Goal: Task Accomplishment & Management: Manage account settings

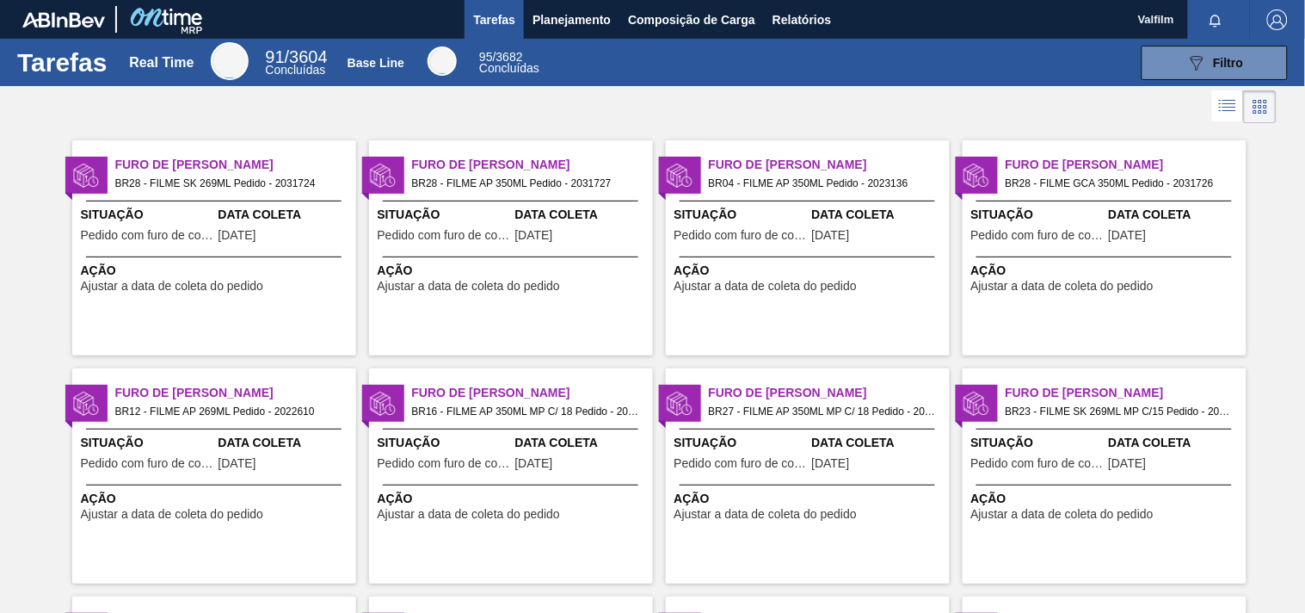
click at [476, 151] on div "Furo de Coleta BR28 - FILME AP 350ML Pedido - 2031727 Situação Pedido com furo …" at bounding box center [511, 247] width 284 height 215
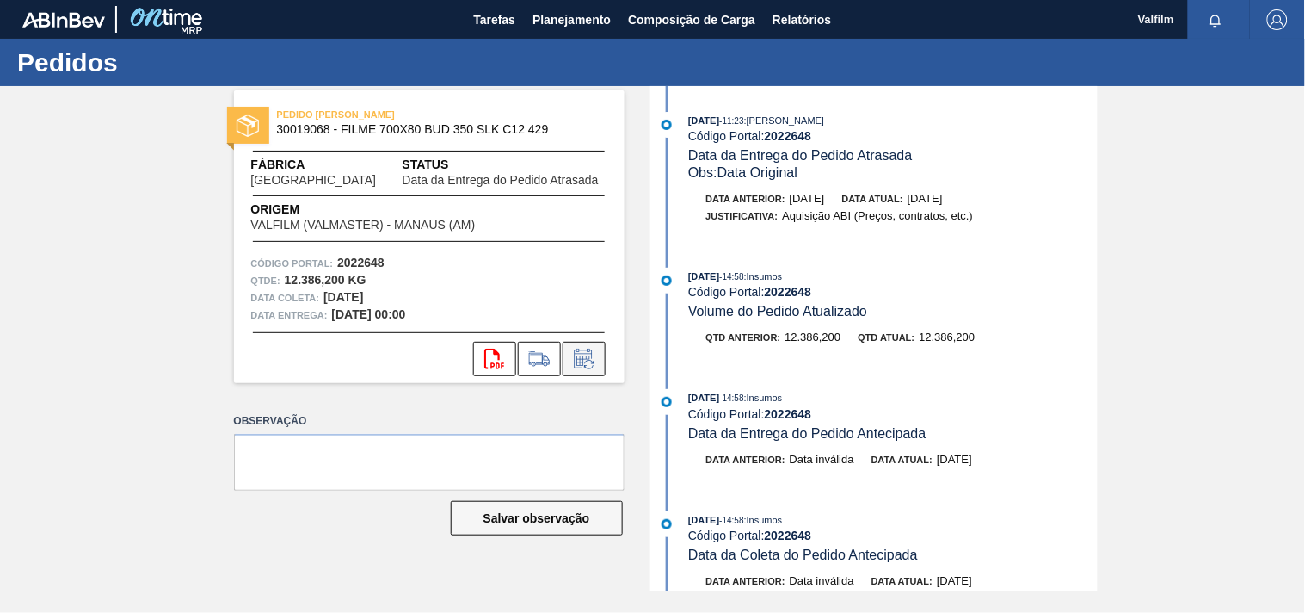
click at [574, 355] on icon at bounding box center [583, 358] width 18 height 20
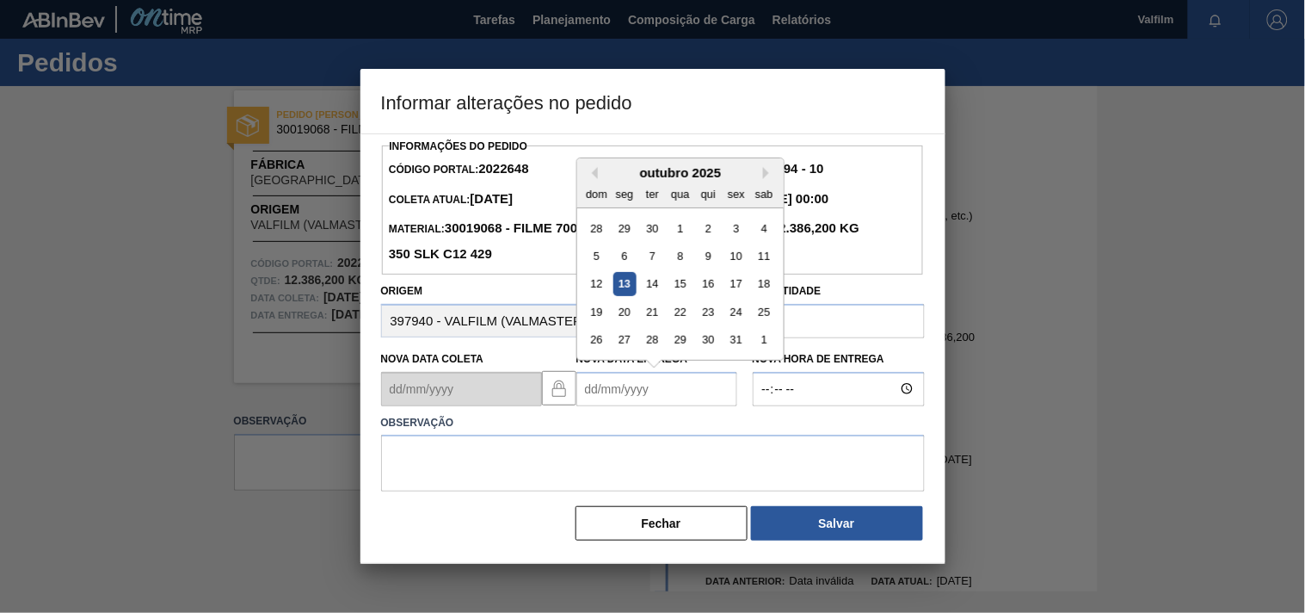
click at [634, 392] on Entrega2022648 "Nova Data Entrega" at bounding box center [657, 389] width 161 height 34
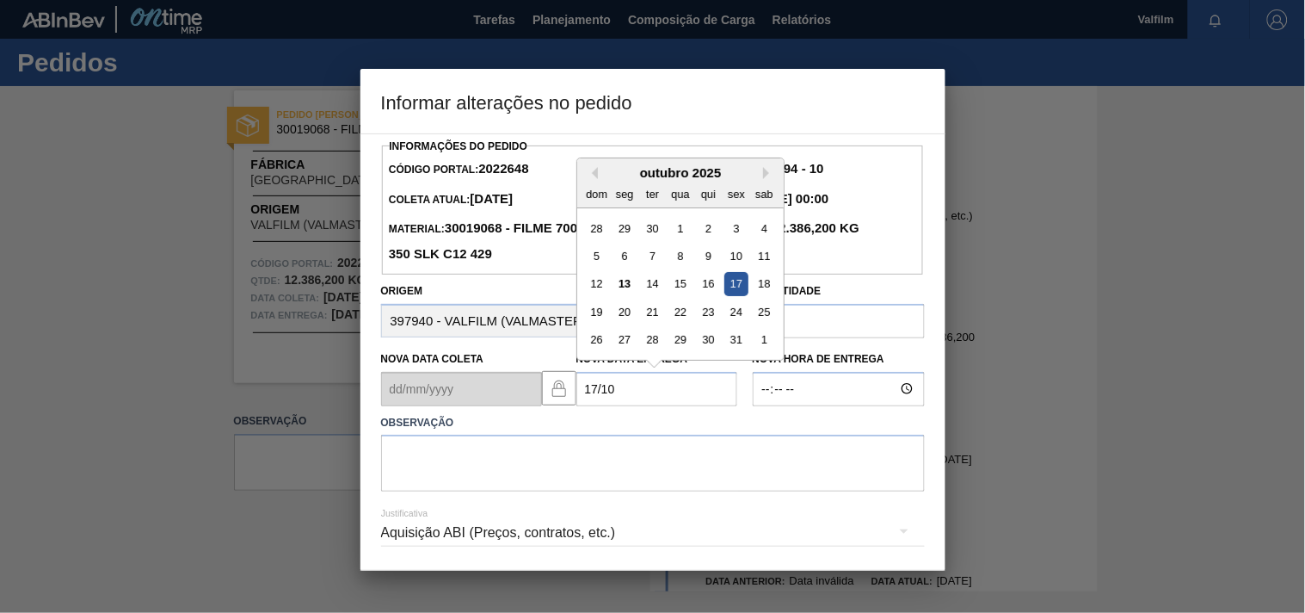
click at [737, 288] on div "17" at bounding box center [736, 283] width 23 height 23
type Entrega2022648 "[DATE]"
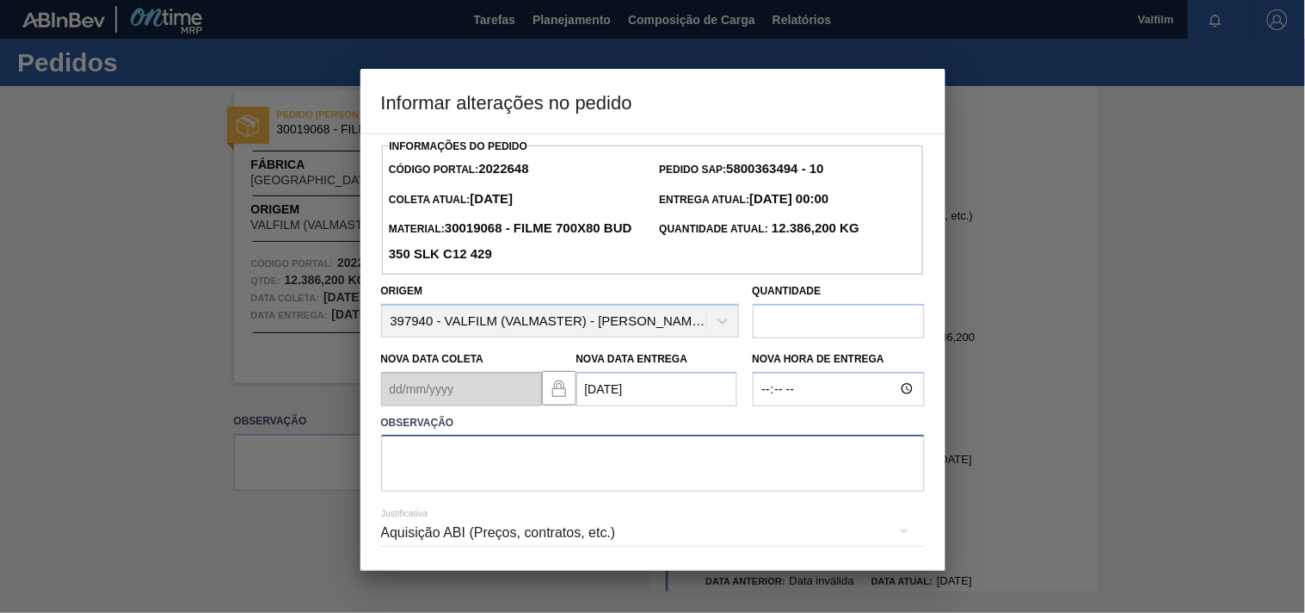
drag, startPoint x: 502, startPoint y: 476, endPoint x: 62, endPoint y: 477, distance: 439.7
click at [496, 476] on textarea at bounding box center [653, 463] width 544 height 57
click at [480, 473] on textarea at bounding box center [653, 463] width 544 height 57
paste textarea "Ajuste entrega ( otimização card / veiculo )."
type textarea "Ajuste entrega ( otimização card / veiculo )."
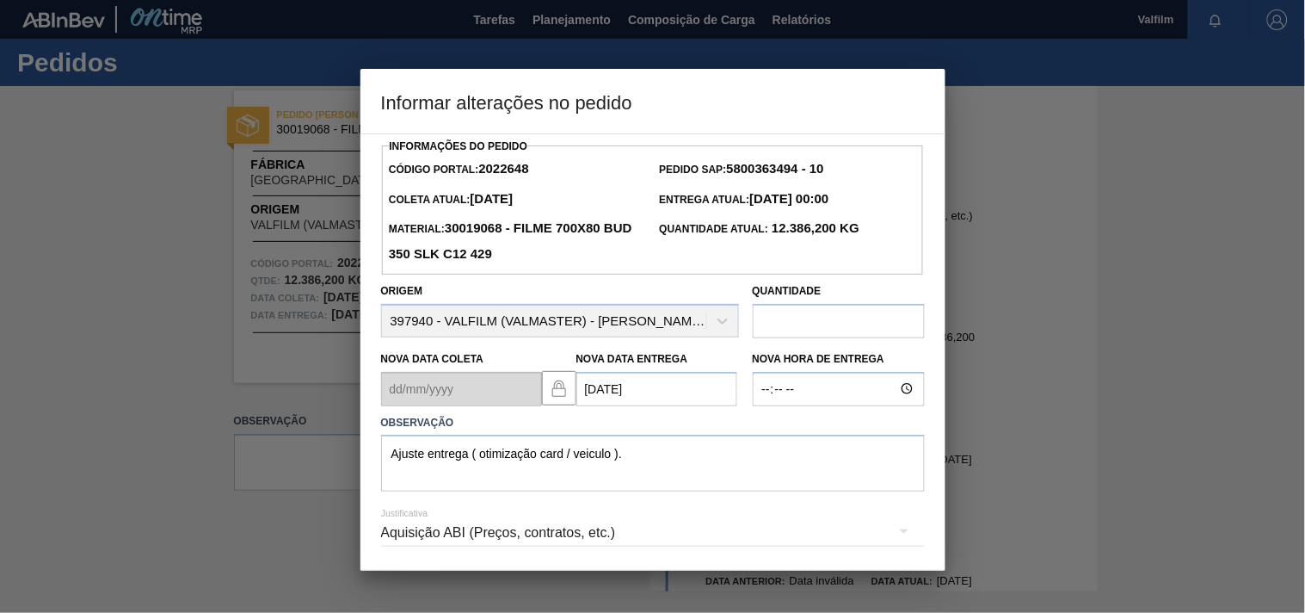
click at [402, 539] on div "Aquisição ABI (Preços, contratos, etc.)" at bounding box center [653, 533] width 544 height 48
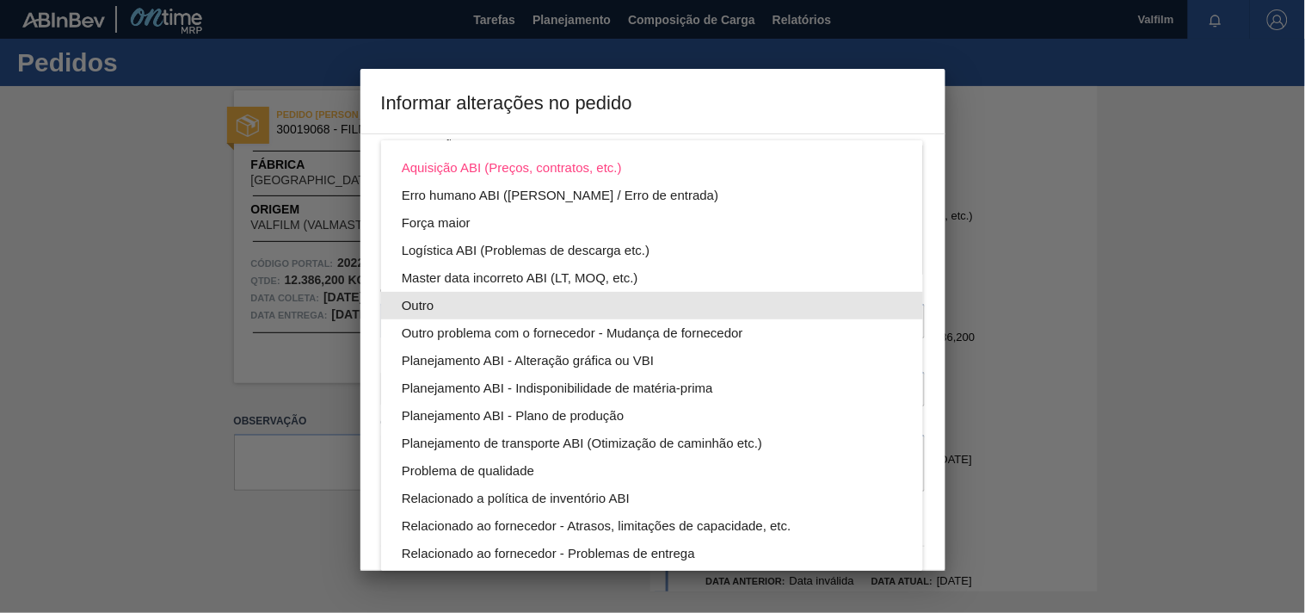
click at [415, 302] on div "Outro" at bounding box center [652, 306] width 501 height 28
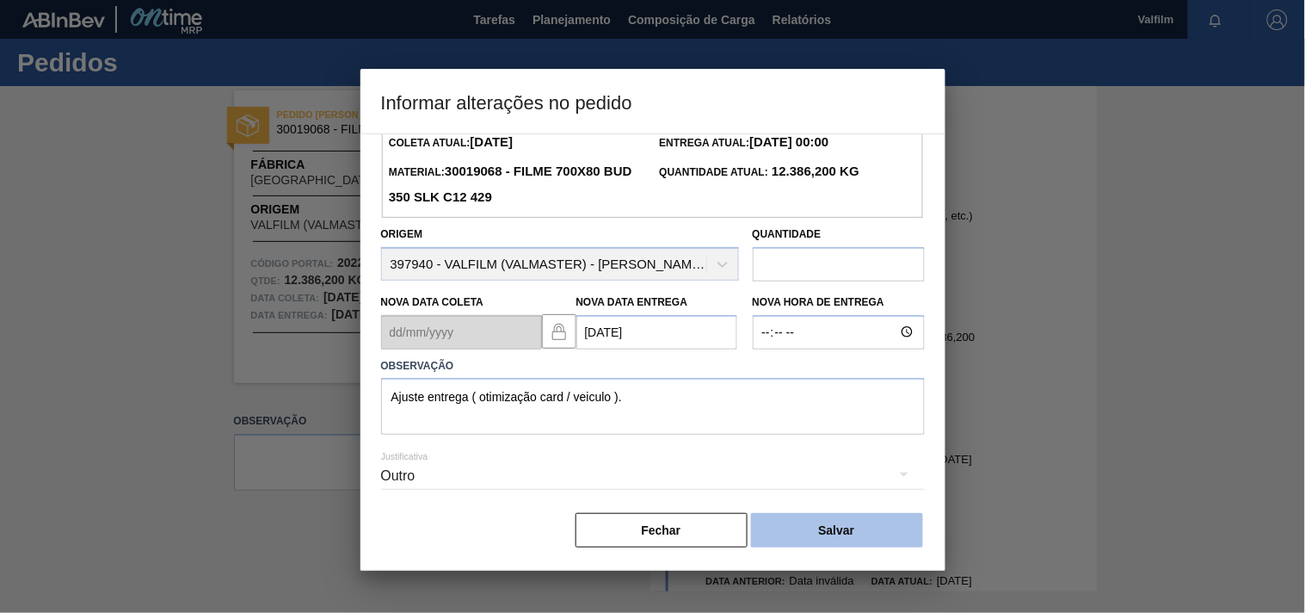
scroll to position [61, 0]
click at [818, 531] on button "Salvar" at bounding box center [837, 530] width 172 height 34
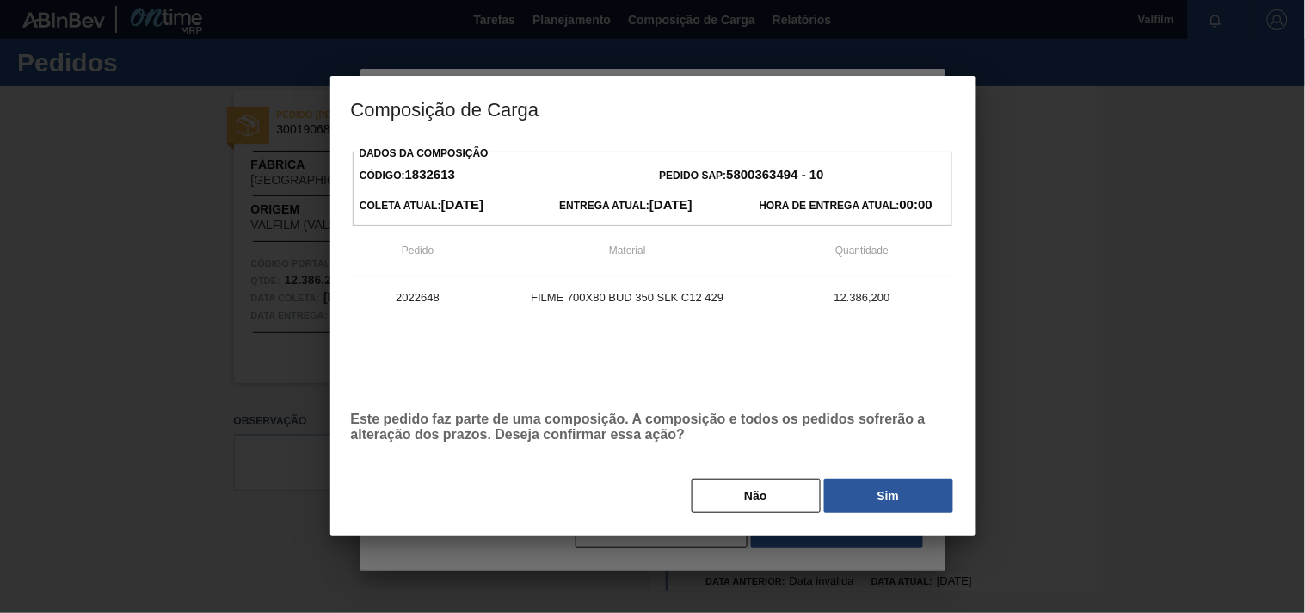
drag, startPoint x: 900, startPoint y: 499, endPoint x: 76, endPoint y: 503, distance: 824.4
click at [900, 497] on button "Sim" at bounding box center [888, 495] width 129 height 34
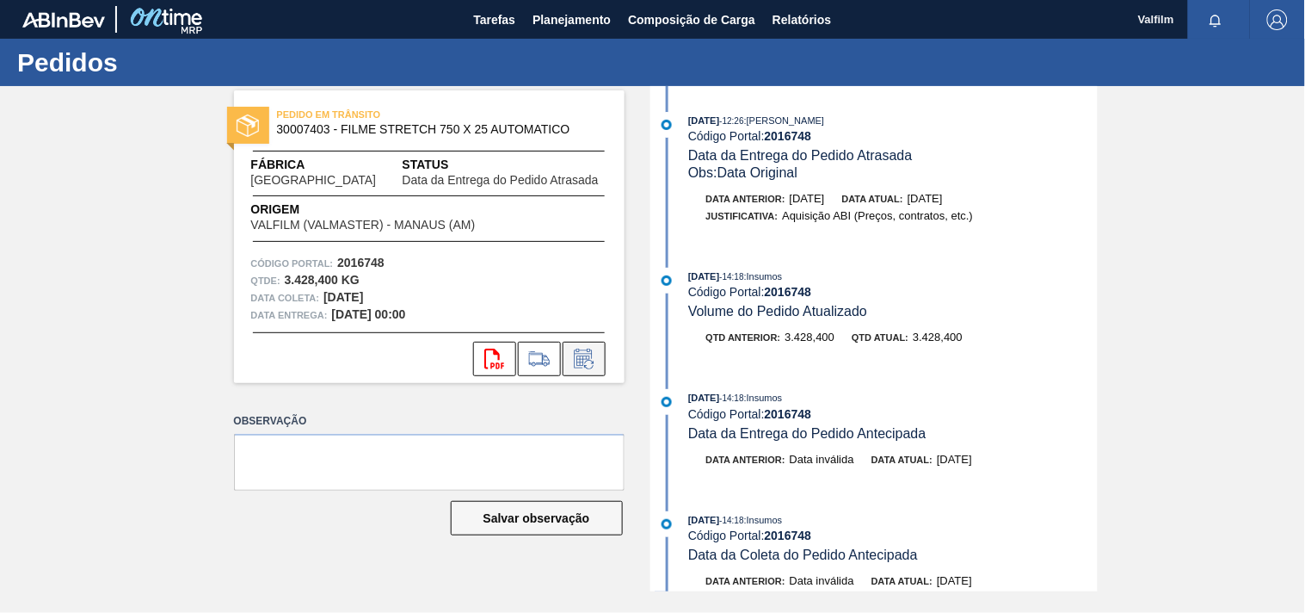
click at [578, 355] on icon at bounding box center [584, 358] width 28 height 21
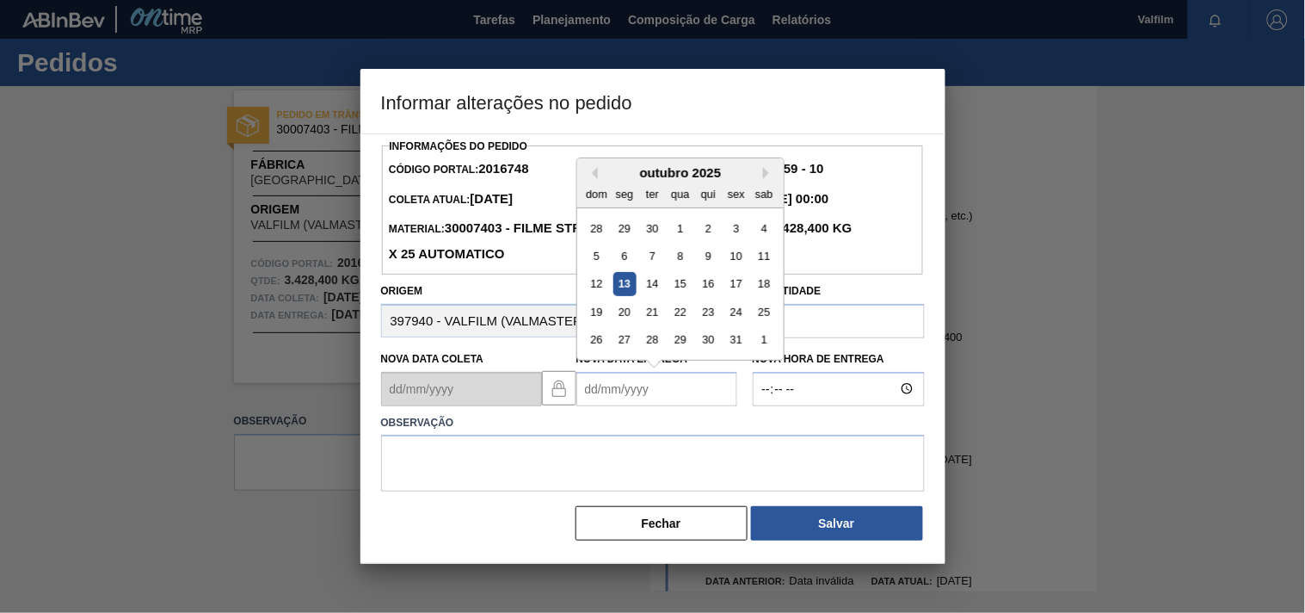
click at [592, 392] on Entrega2016748 "Nova Data Entrega" at bounding box center [657, 389] width 161 height 34
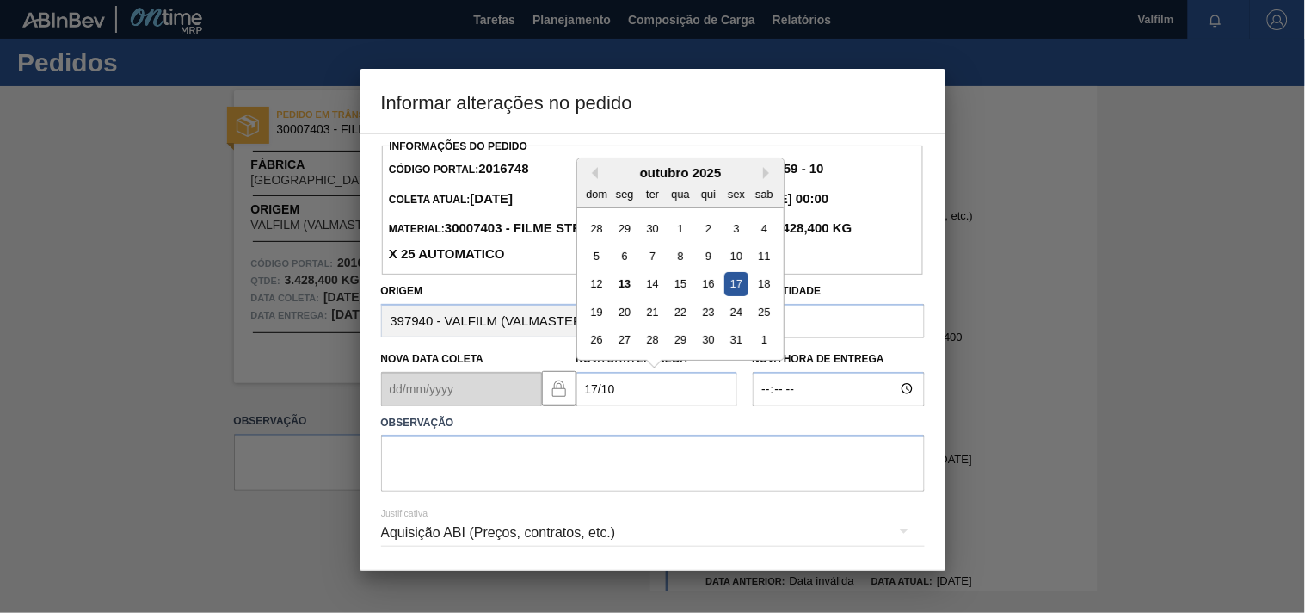
click at [731, 290] on div "17" at bounding box center [736, 283] width 23 height 23
type Entrega2016748 "[DATE]"
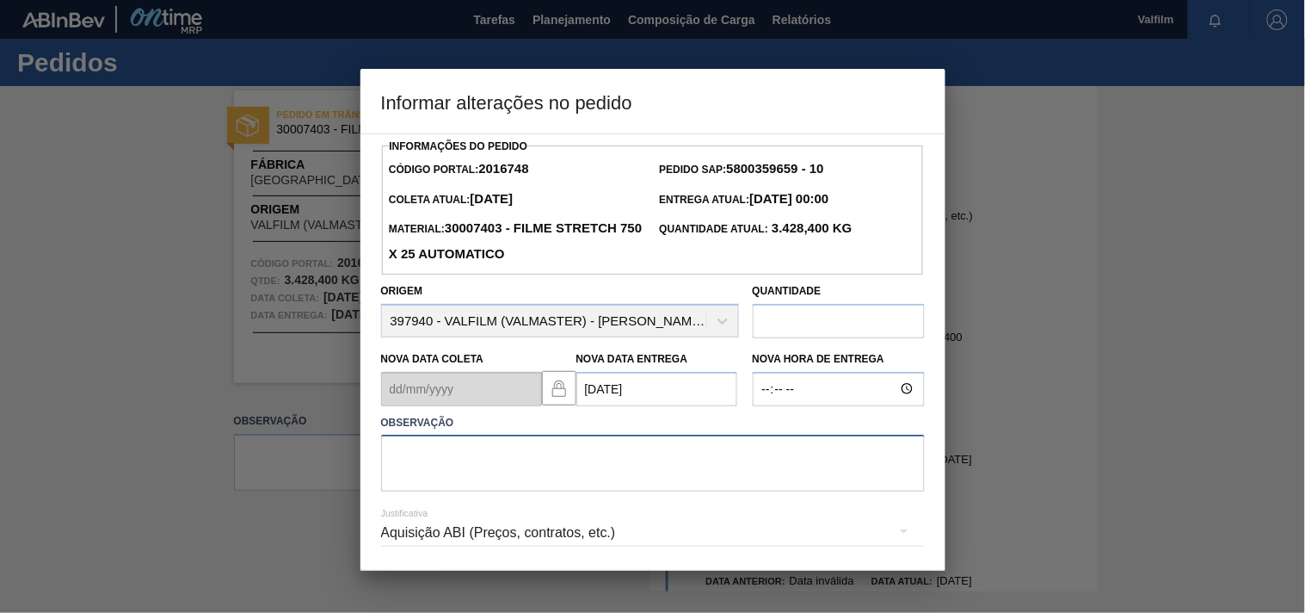
click at [424, 466] on textarea at bounding box center [653, 463] width 544 height 57
paste textarea "Ajuste entrega ( otimização card / veiculo )."
type textarea "Ajuste entrega ( otimização card / veiculo )."
click at [410, 538] on div "Aquisição ABI (Preços, contratos, etc.)" at bounding box center [653, 533] width 544 height 48
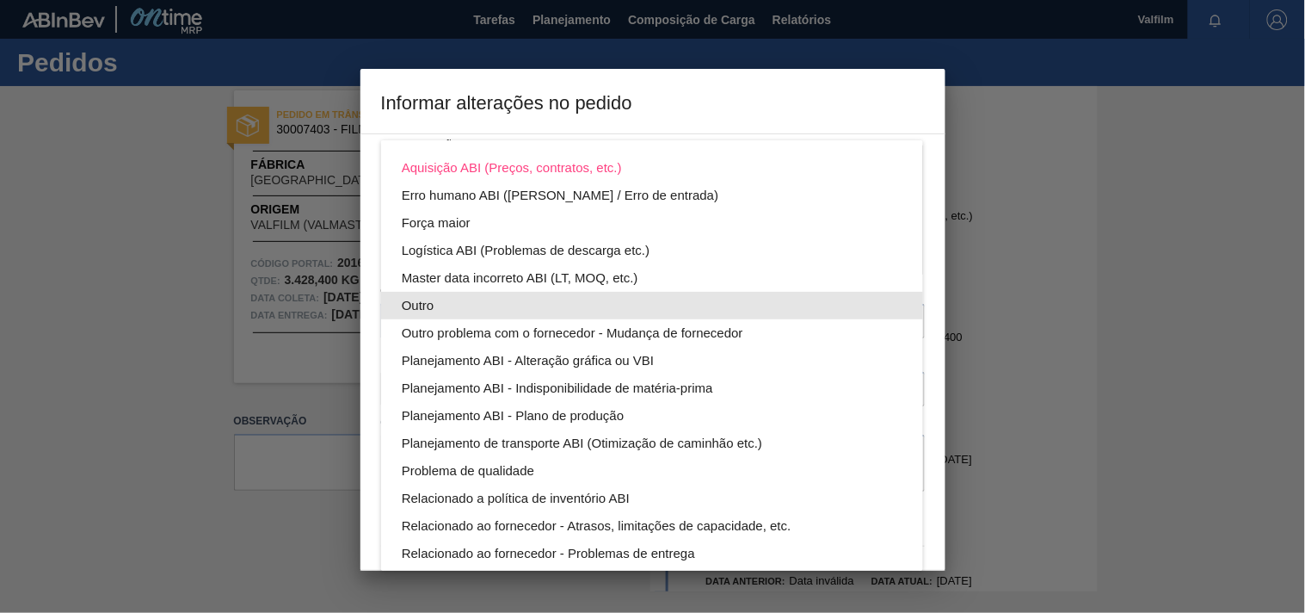
click at [415, 297] on div "Outro" at bounding box center [652, 306] width 501 height 28
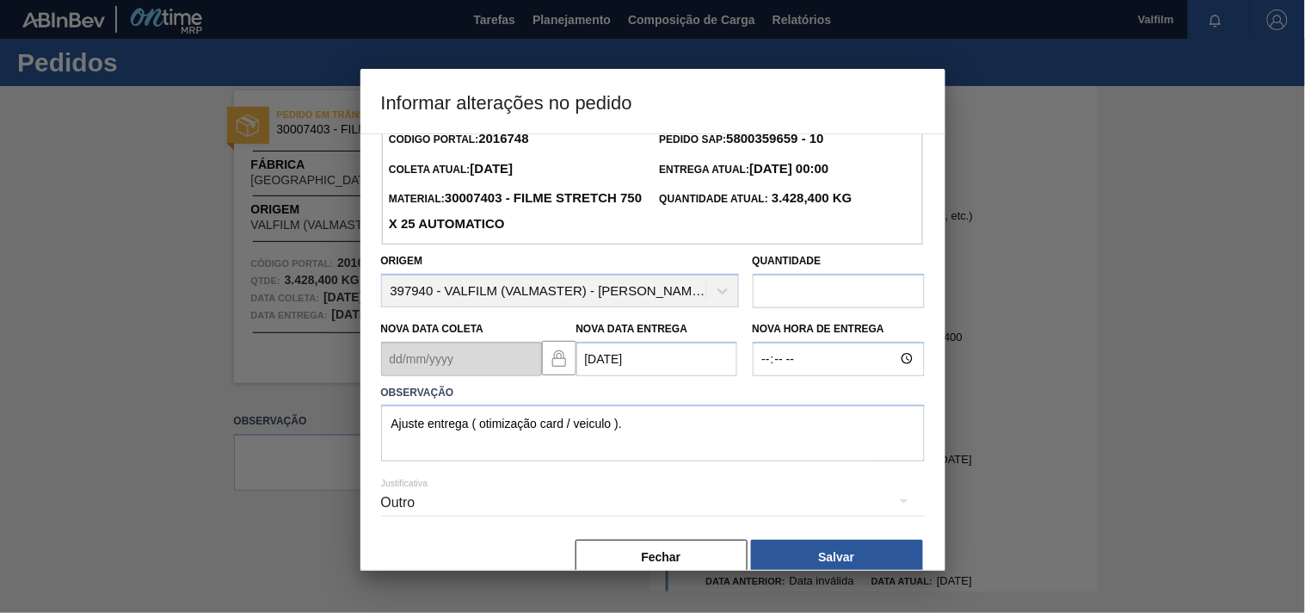
scroll to position [61, 0]
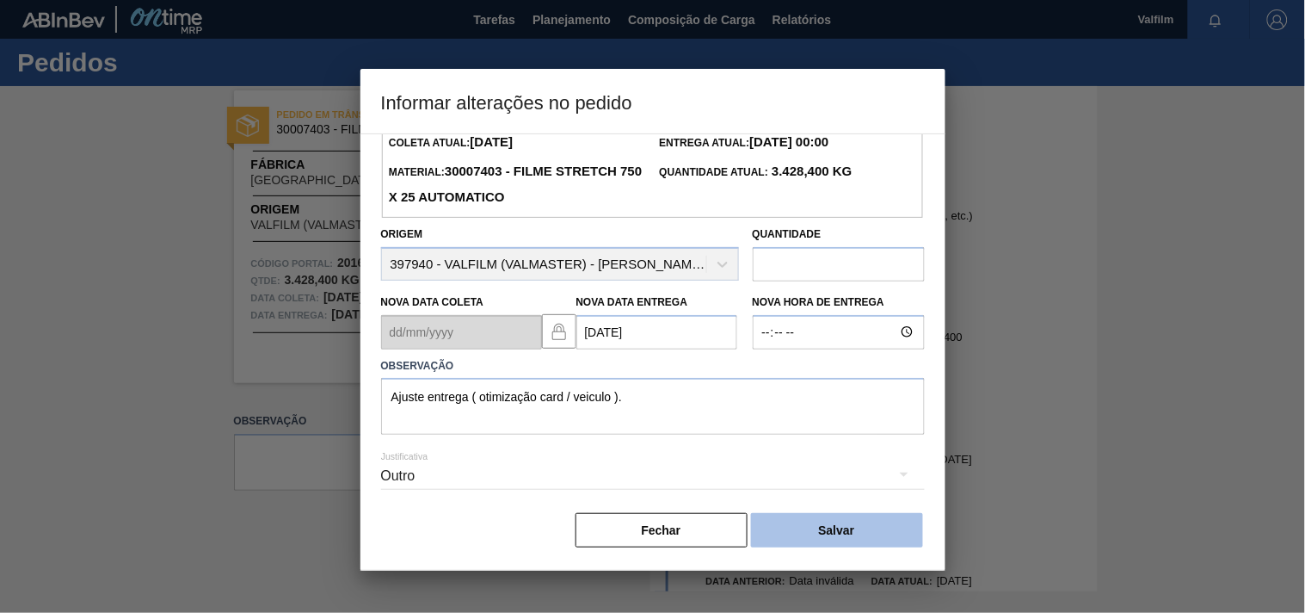
click at [798, 543] on button "Salvar" at bounding box center [837, 530] width 172 height 34
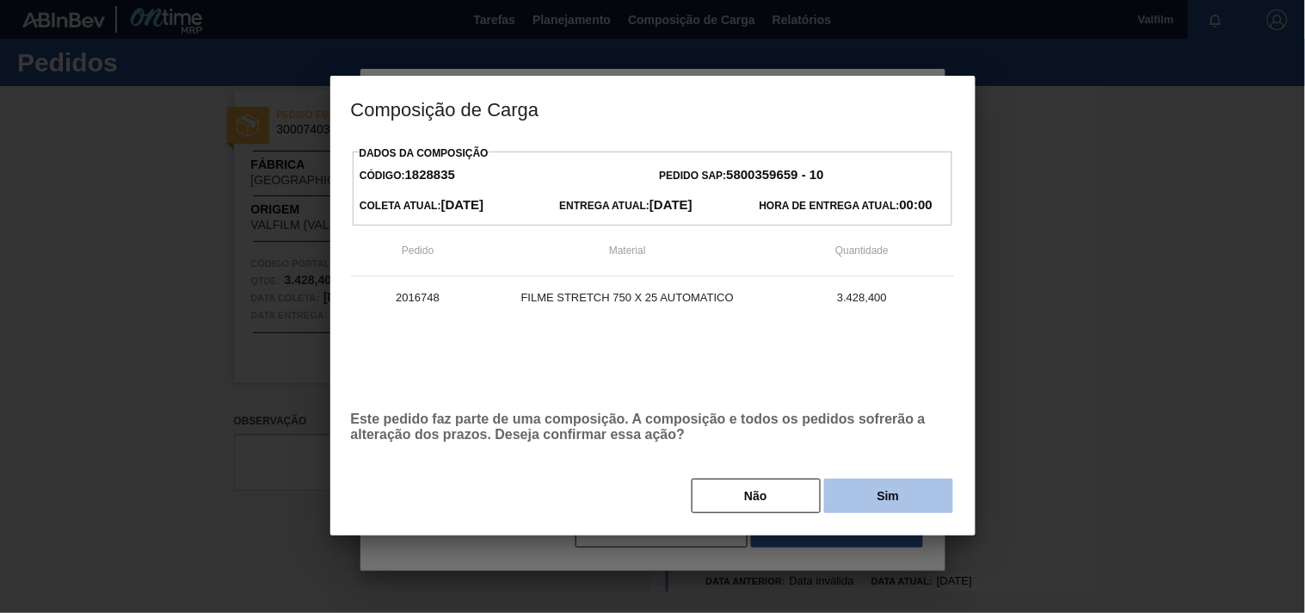
click at [879, 485] on button "Sim" at bounding box center [888, 495] width 129 height 34
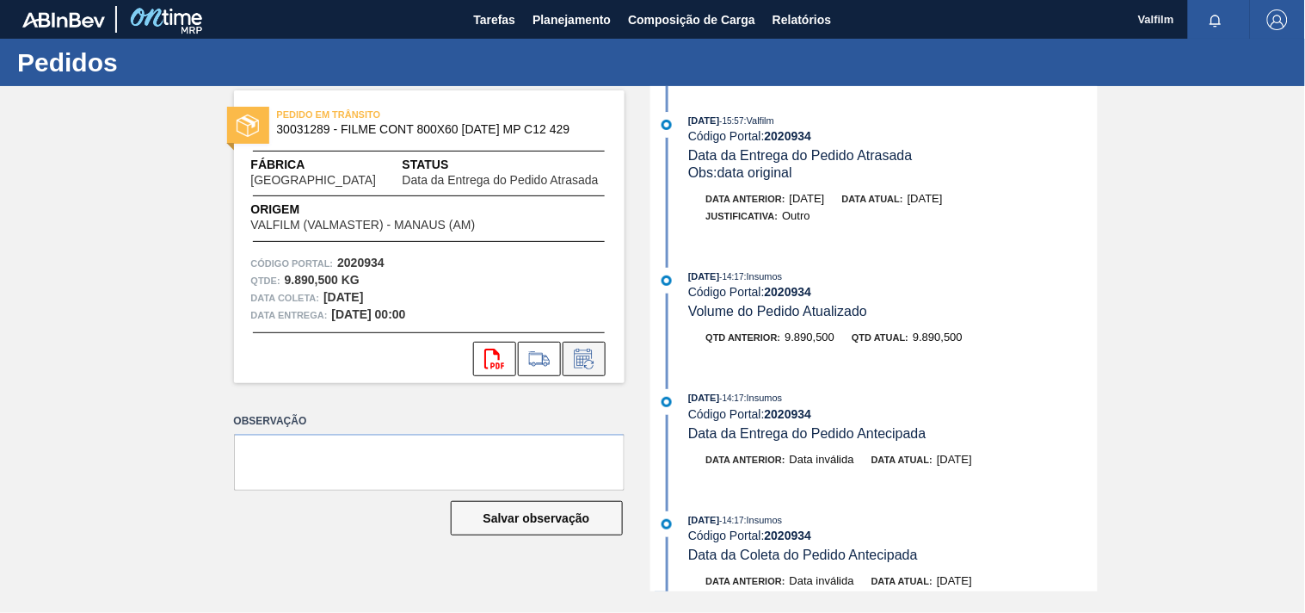
click at [590, 353] on icon at bounding box center [584, 358] width 28 height 21
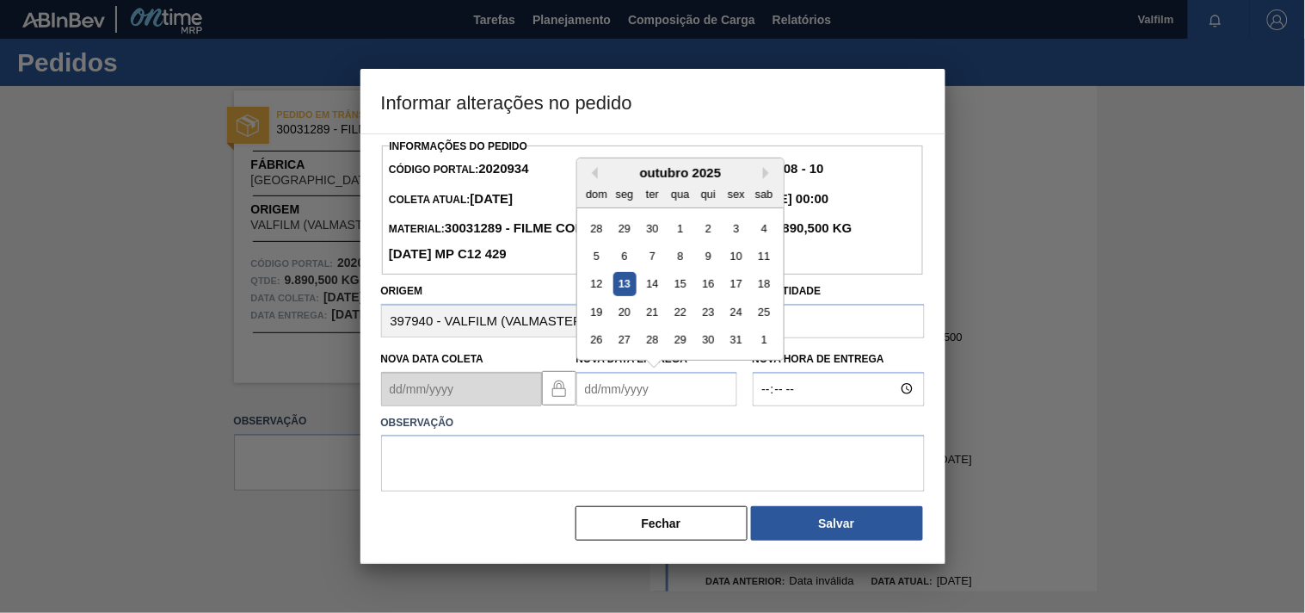
click at [604, 396] on Entrega2020934 "Nova Data Entrega" at bounding box center [657, 389] width 161 height 34
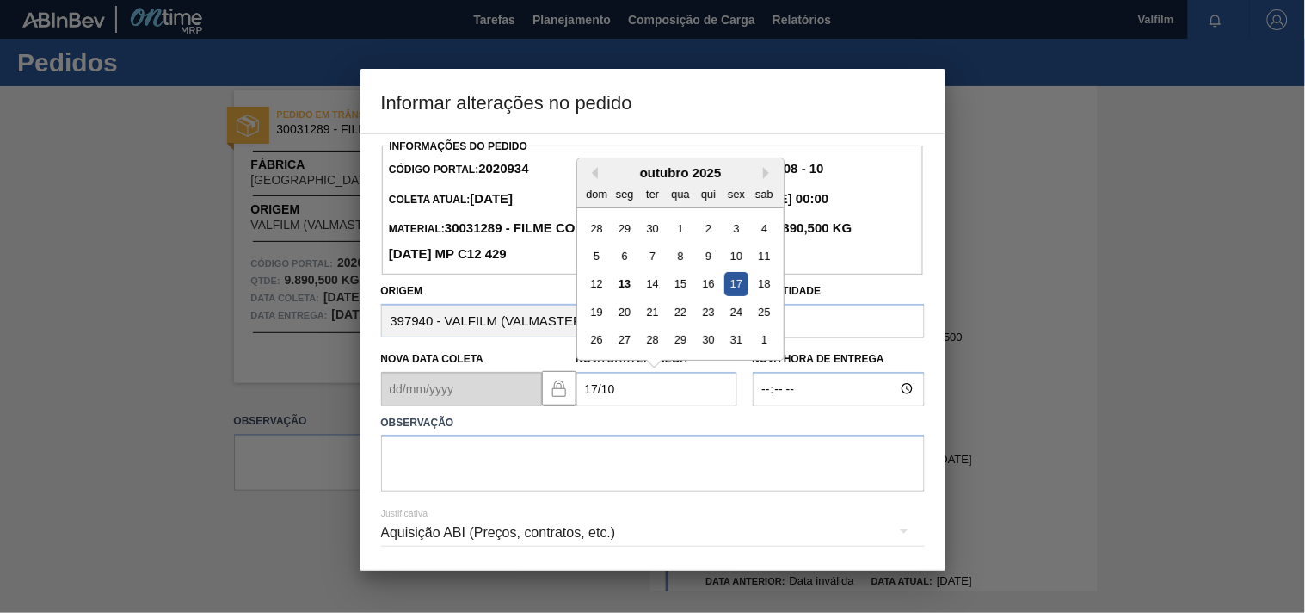
click at [740, 293] on div "17" at bounding box center [736, 283] width 23 height 23
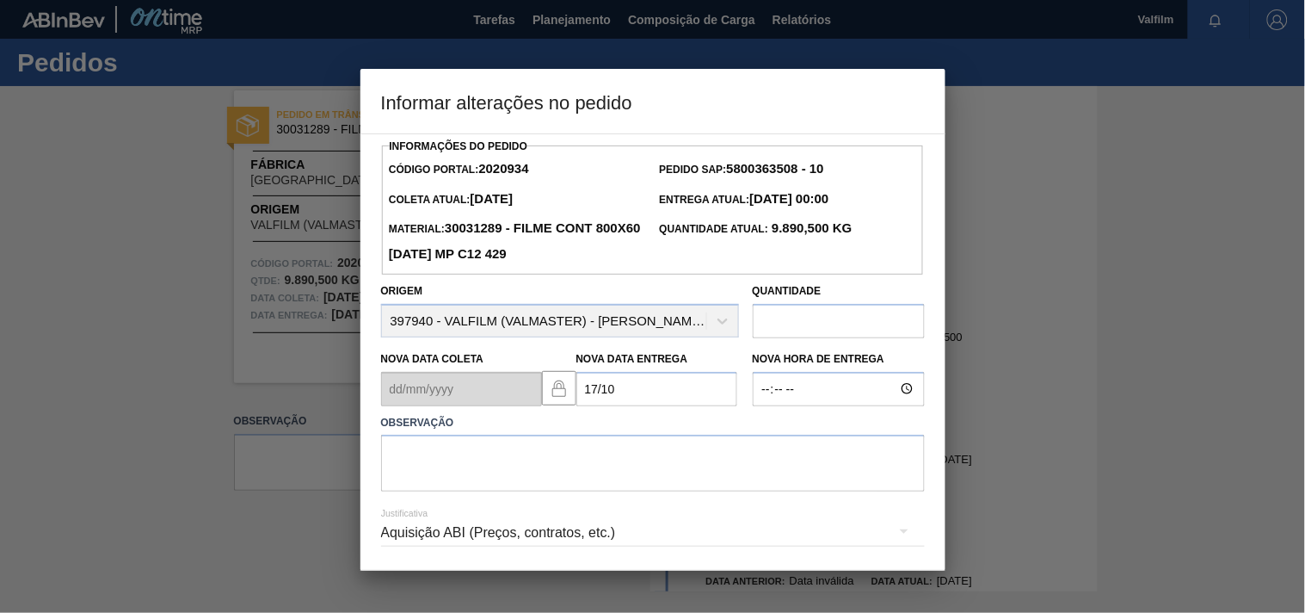
type Entrega2020934 "[DATE]"
click at [418, 474] on textarea at bounding box center [653, 463] width 544 height 57
paste textarea "Ajuste entrega ( alinhamento excesso de veiculo na msm data )."
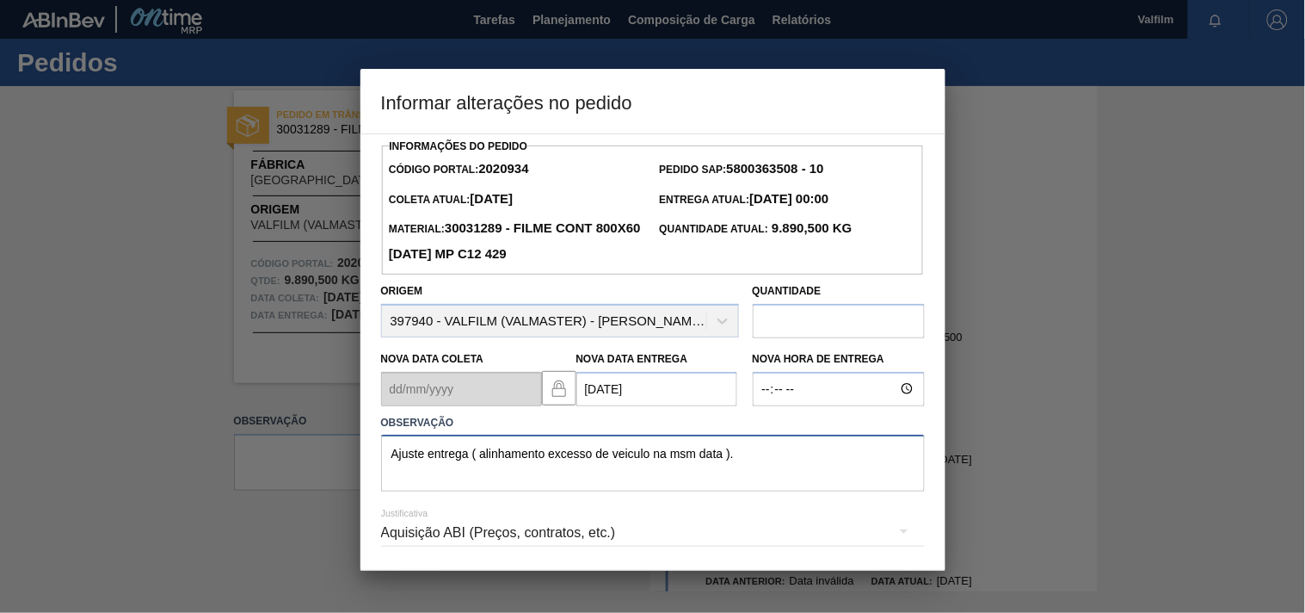
type textarea "Ajuste entrega ( alinhamento excesso de veiculo na msm data )."
click at [526, 540] on div "Aquisição ABI (Preços, contratos, etc.)" at bounding box center [653, 533] width 544 height 48
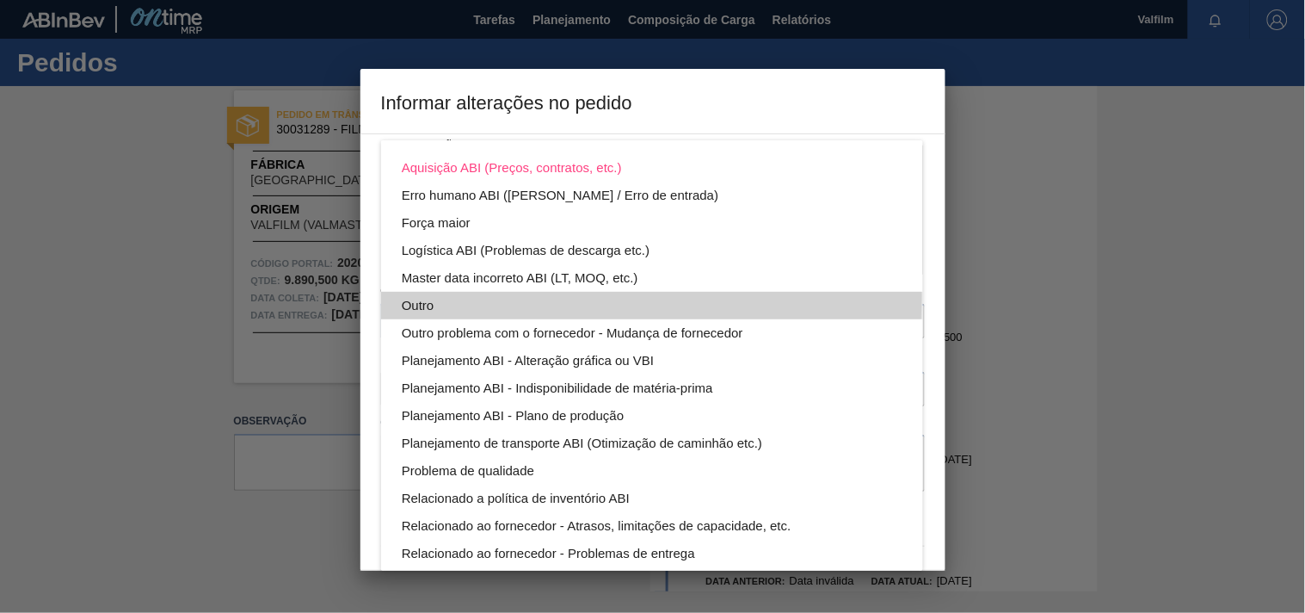
click at [410, 293] on div "Outro" at bounding box center [652, 306] width 501 height 28
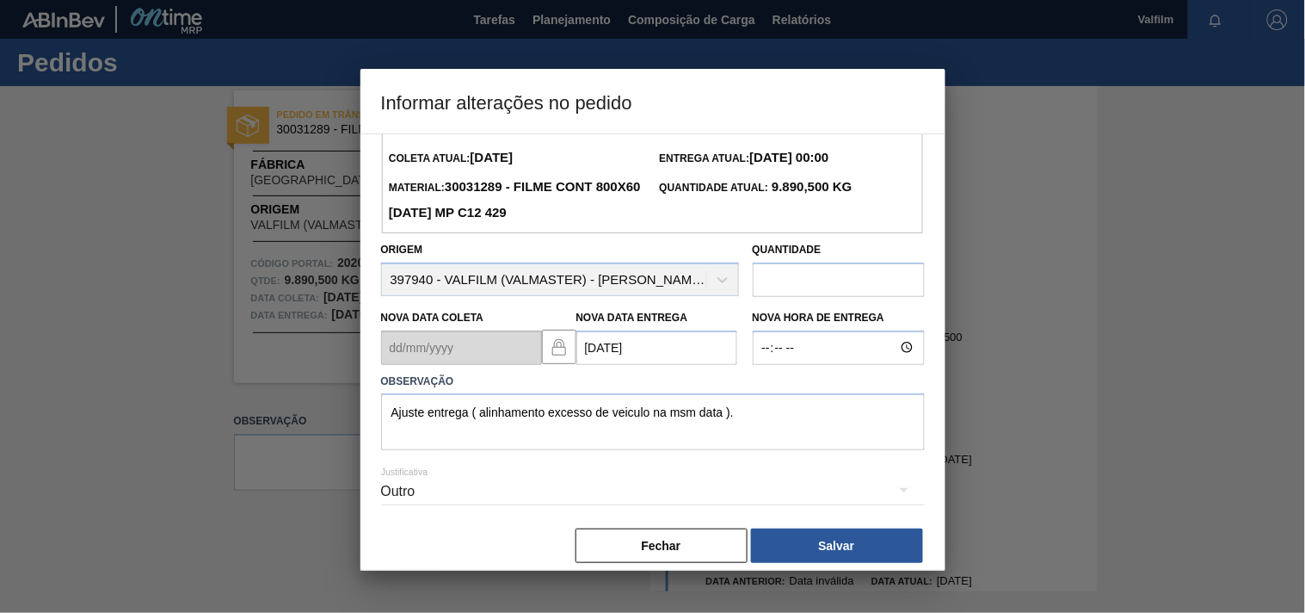
scroll to position [61, 0]
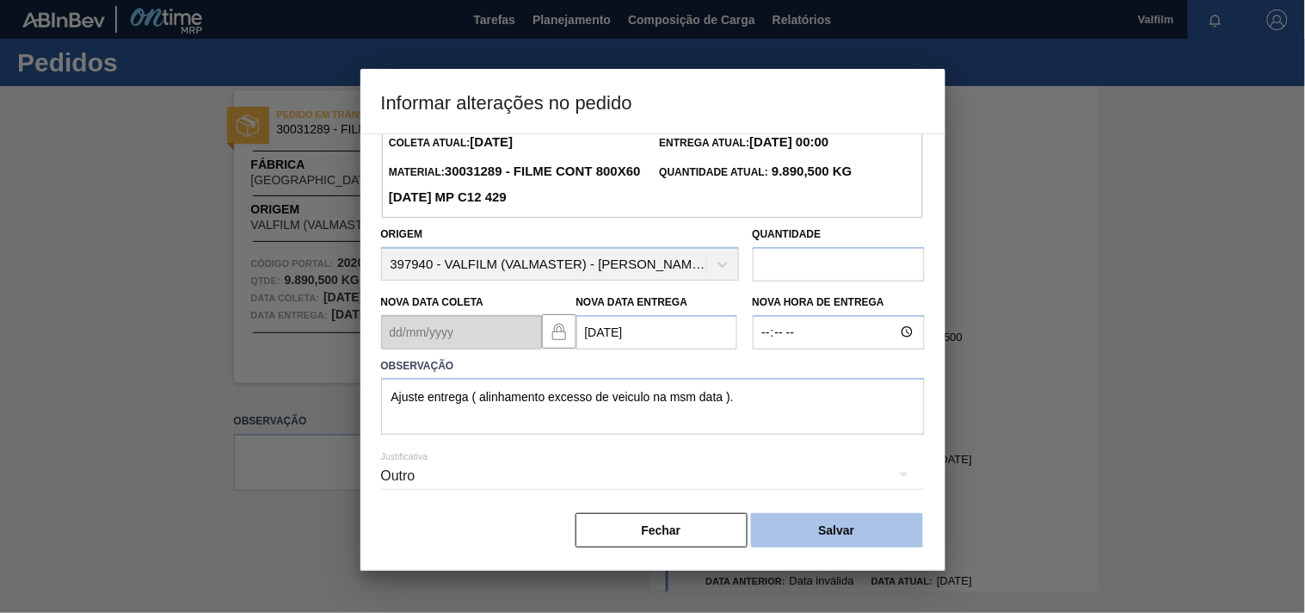
click at [820, 525] on button "Salvar" at bounding box center [837, 530] width 172 height 34
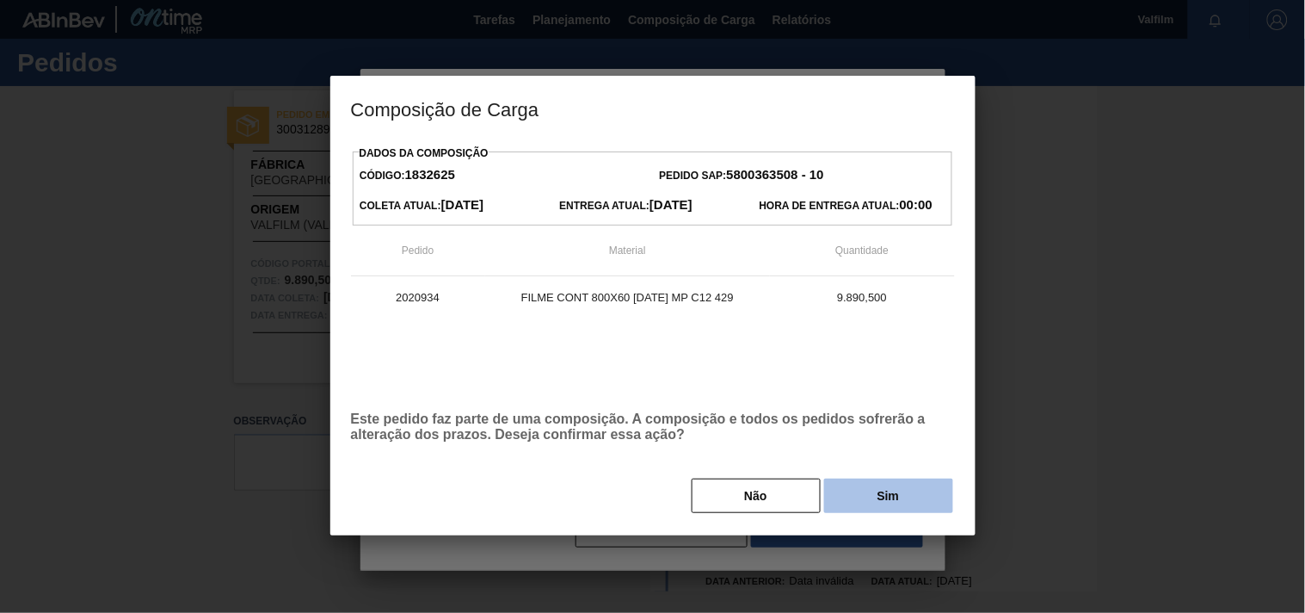
click at [854, 497] on button "Sim" at bounding box center [888, 495] width 129 height 34
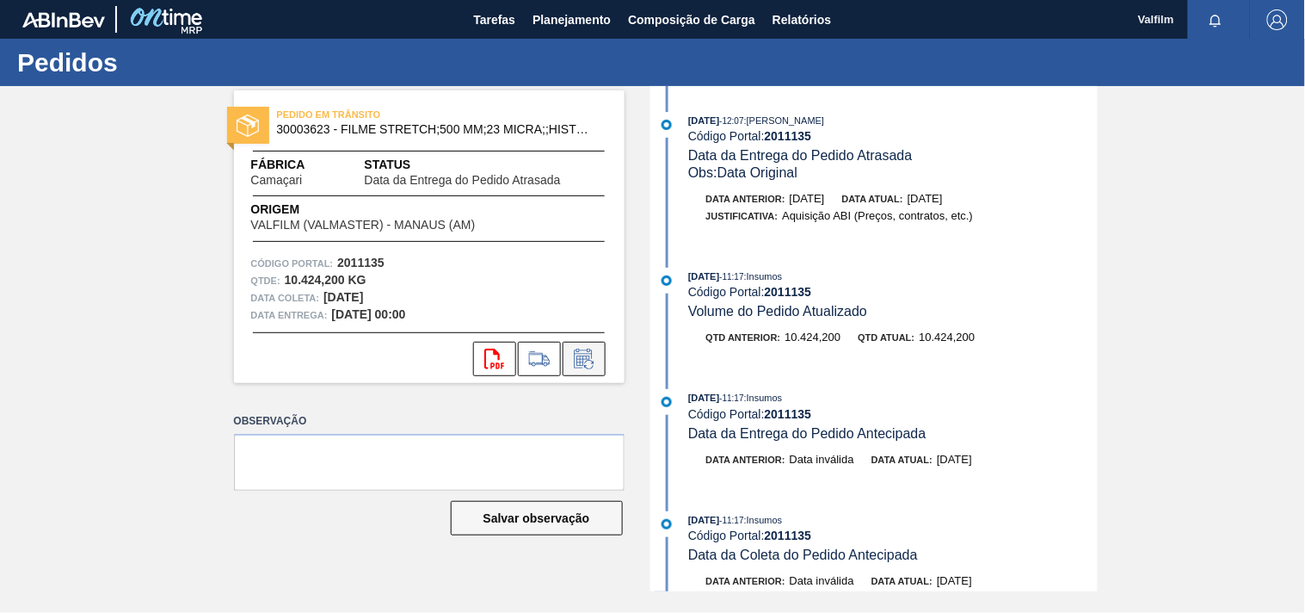
click at [589, 367] on icon at bounding box center [584, 358] width 28 height 21
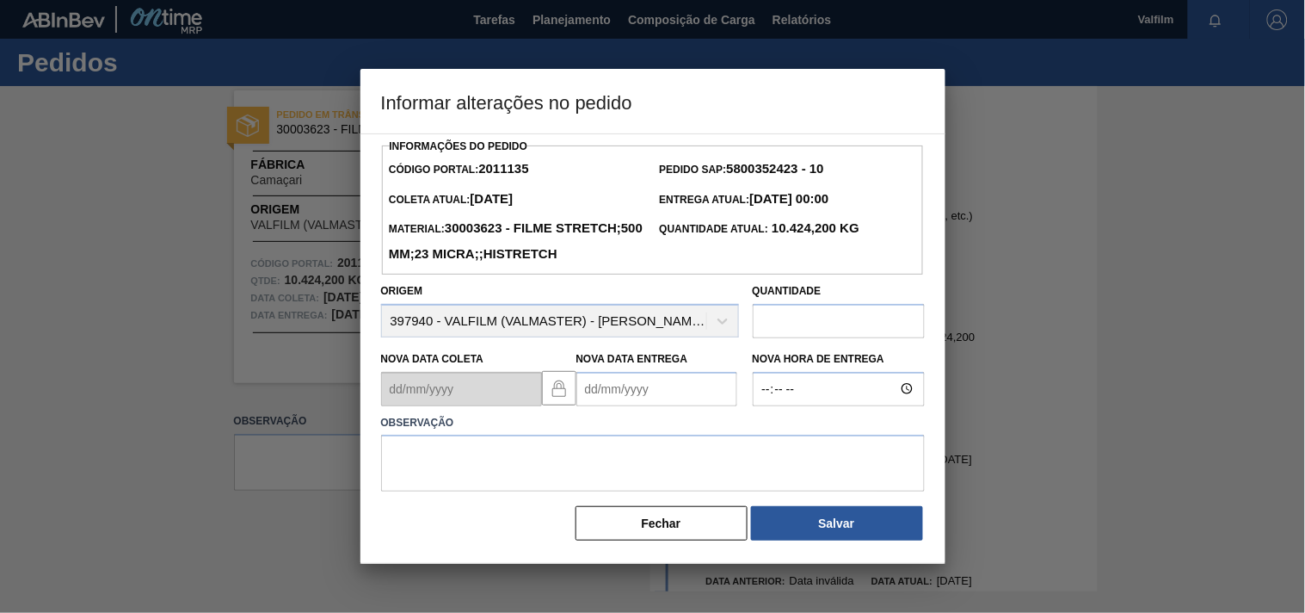
click at [591, 406] on Entrega2011135 "Nova Data Entrega" at bounding box center [657, 389] width 161 height 34
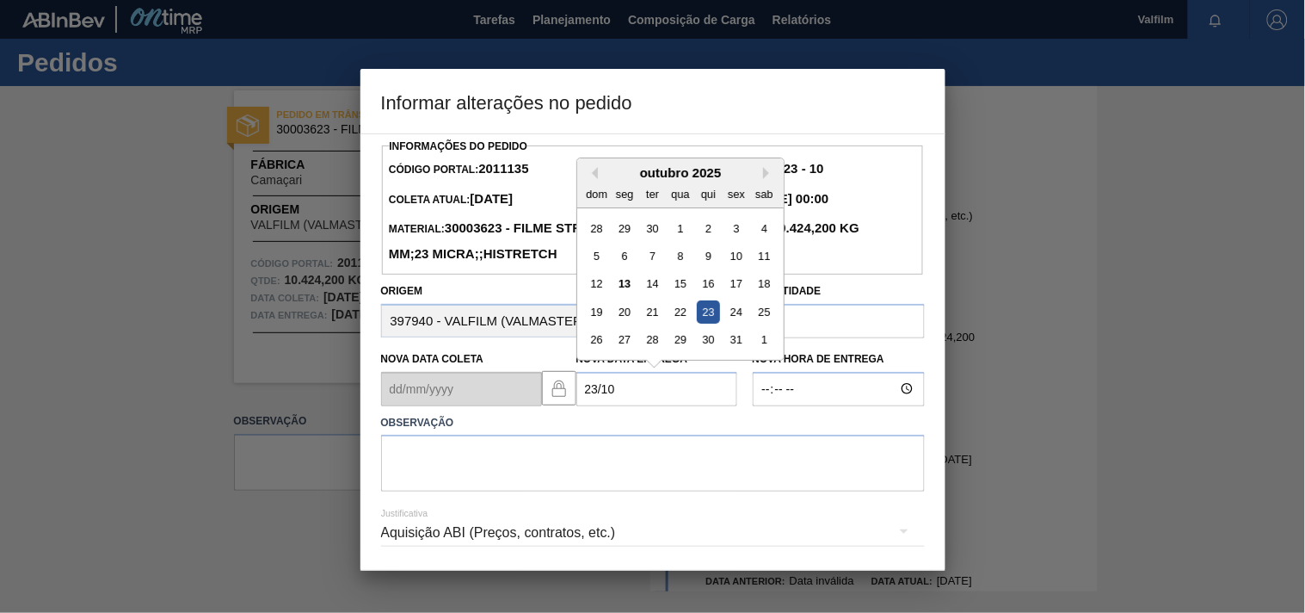
click at [706, 324] on div "23" at bounding box center [707, 311] width 23 height 23
type Entrega2011135 "23/10/2025"
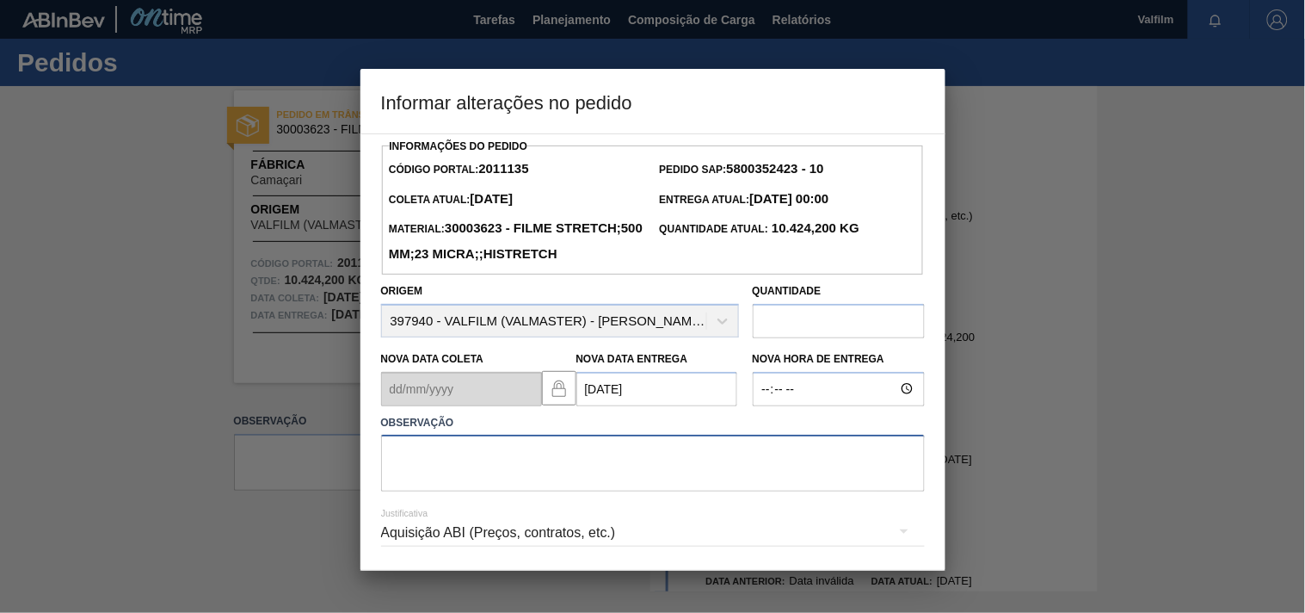
click at [484, 482] on textarea at bounding box center [653, 463] width 544 height 57
paste textarea "Ajuste entrega ( alinhamento excesso de veiculo na msm data )."
type textarea "Ajuste entrega ( alinhamento excesso de veiculo na msm data )."
click at [416, 556] on div "Aquisição ABI (Preços, contratos, etc.)" at bounding box center [653, 533] width 544 height 48
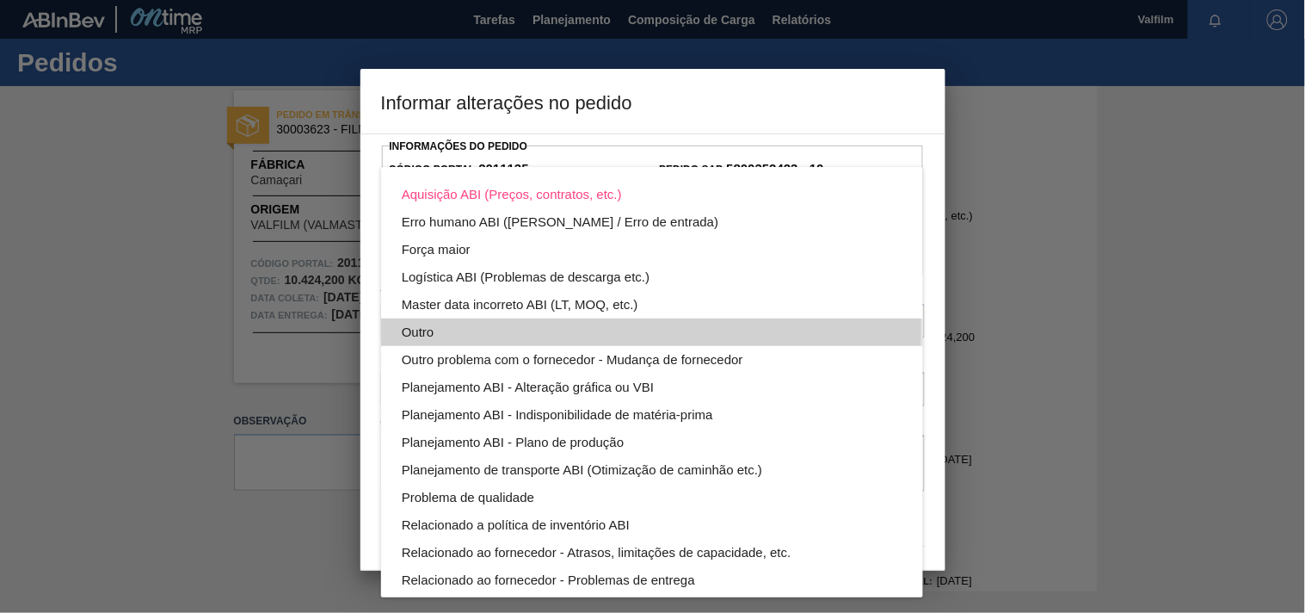
click at [418, 330] on div "Outro" at bounding box center [652, 332] width 501 height 28
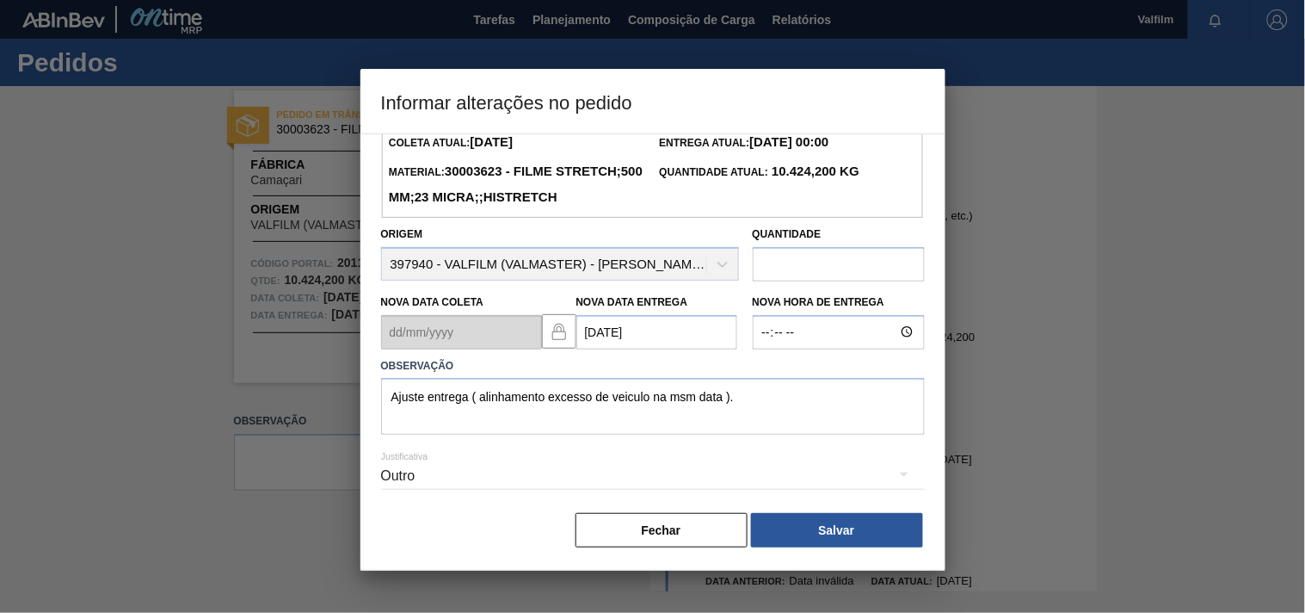
scroll to position [88, 0]
click at [803, 521] on button "Salvar" at bounding box center [837, 530] width 172 height 34
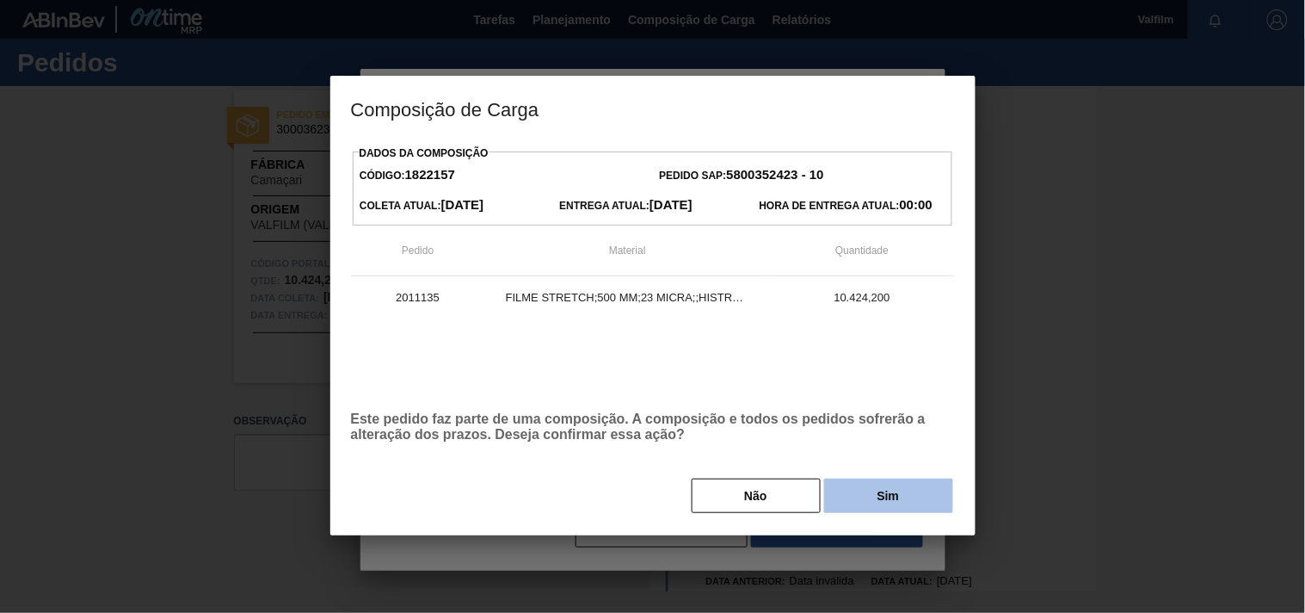
click at [862, 510] on button "Sim" at bounding box center [888, 495] width 129 height 34
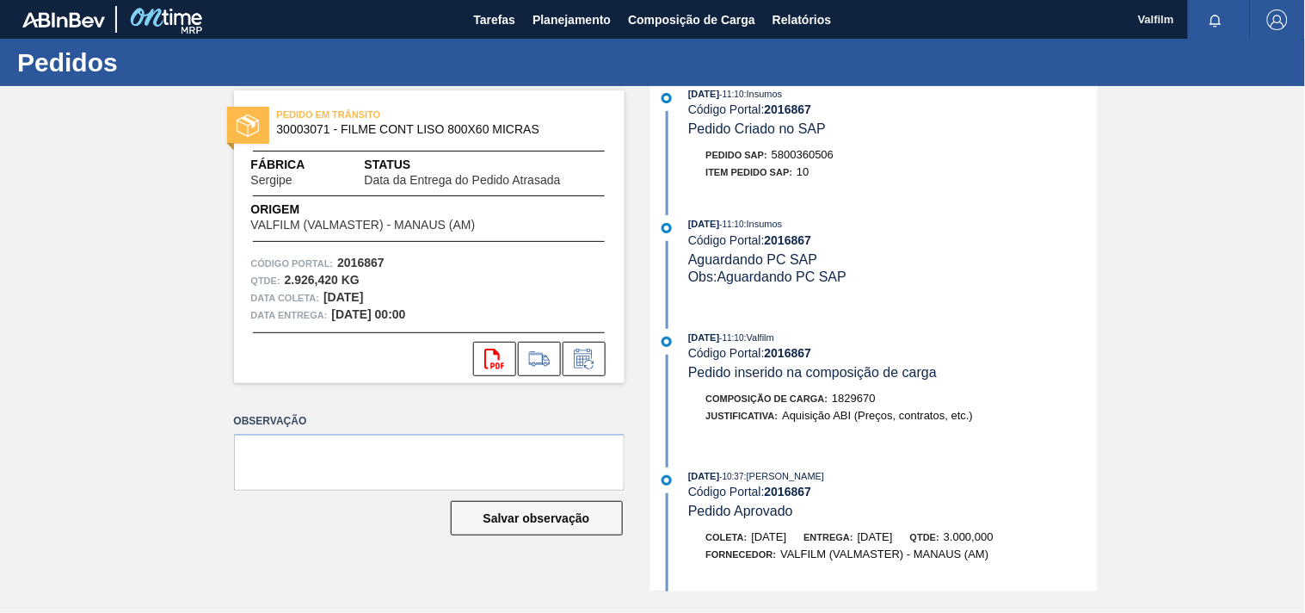
scroll to position [860, 0]
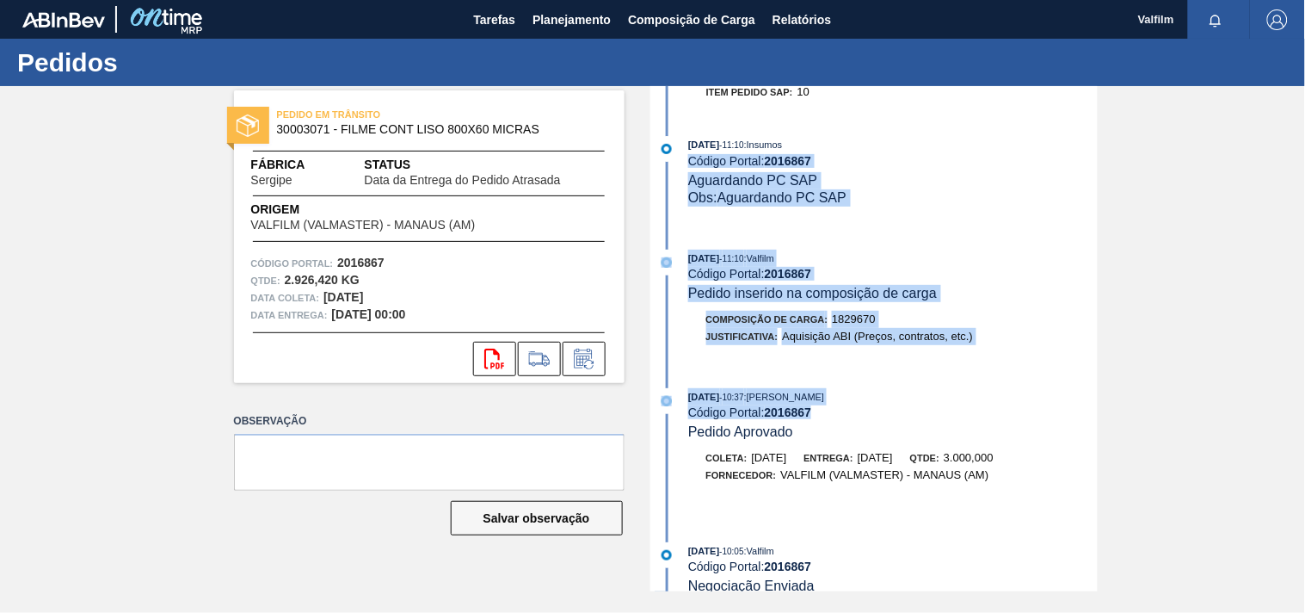
drag, startPoint x: 1095, startPoint y: 432, endPoint x: 1117, endPoint y: 136, distance: 296.8
click at [1117, 136] on div "PEDIDO EM TRÂNSITO 30003071 - FILME CONT LISO 800X60 MICRAS Fábrica Sergipe Sta…" at bounding box center [652, 338] width 1305 height 505
click at [996, 196] on div "01/09/2025 - 11:10 : Insumos Código Portal: 2016867 Aguardando PC SAP Obs: Agua…" at bounding box center [892, 171] width 409 height 70
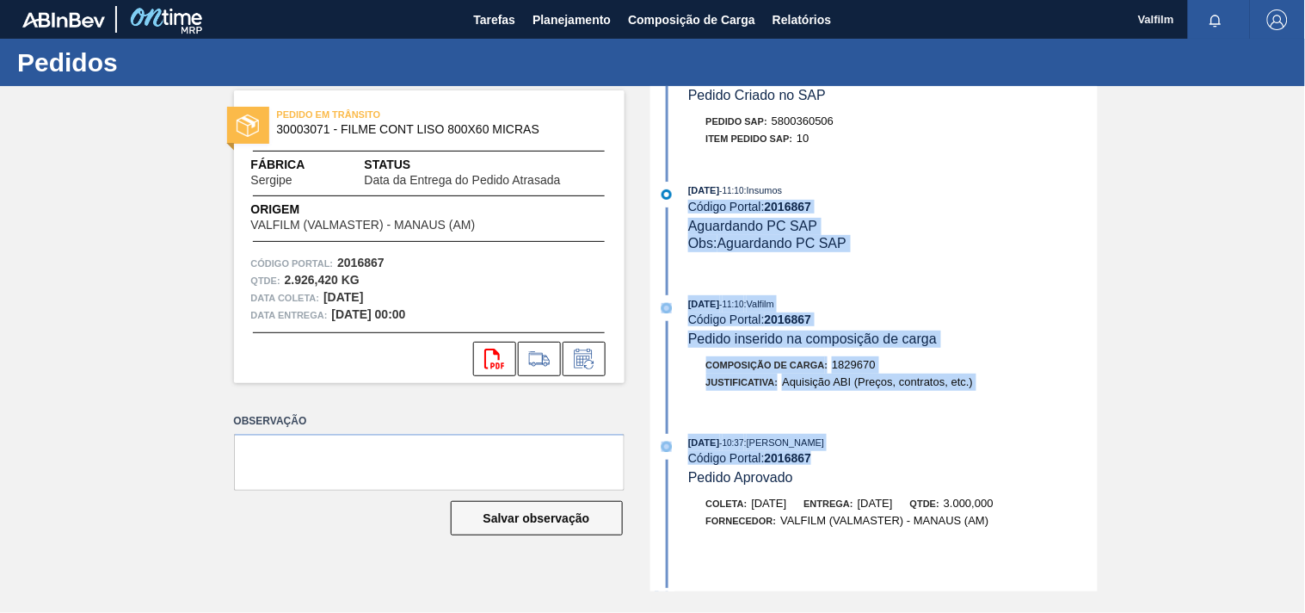
scroll to position [764, 0]
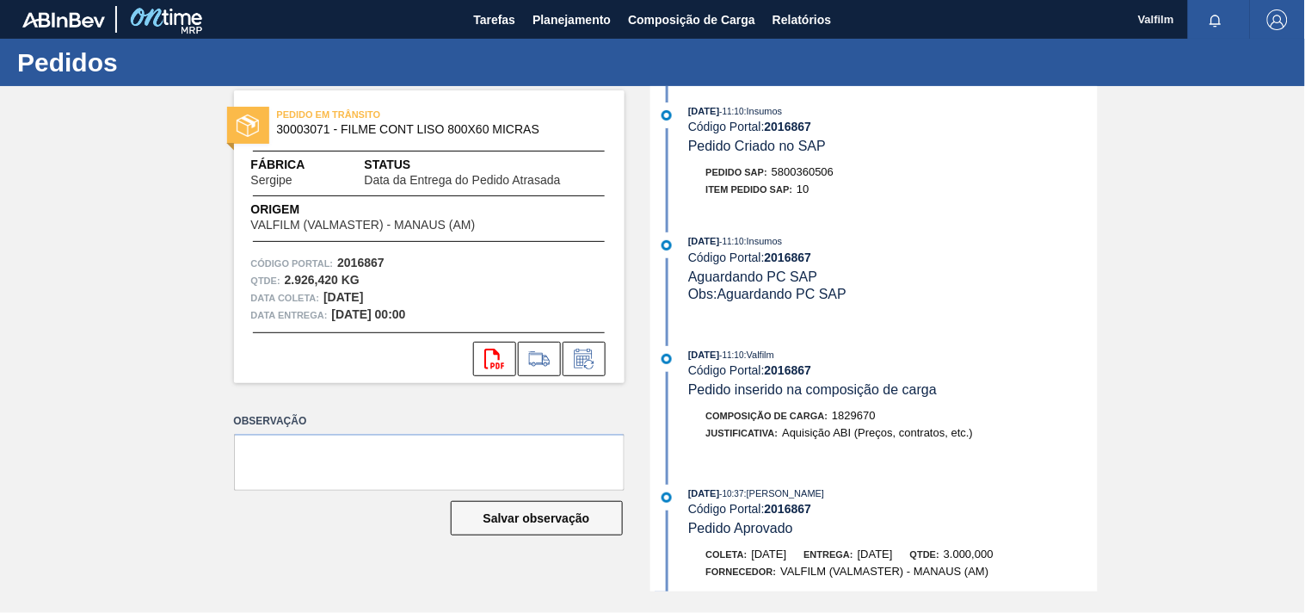
click at [794, 207] on div "01/09/2025 - 11:10 : Insumos Código Portal: 2016867 Pedido Criado no SAP Pedido…" at bounding box center [876, 154] width 443 height 104
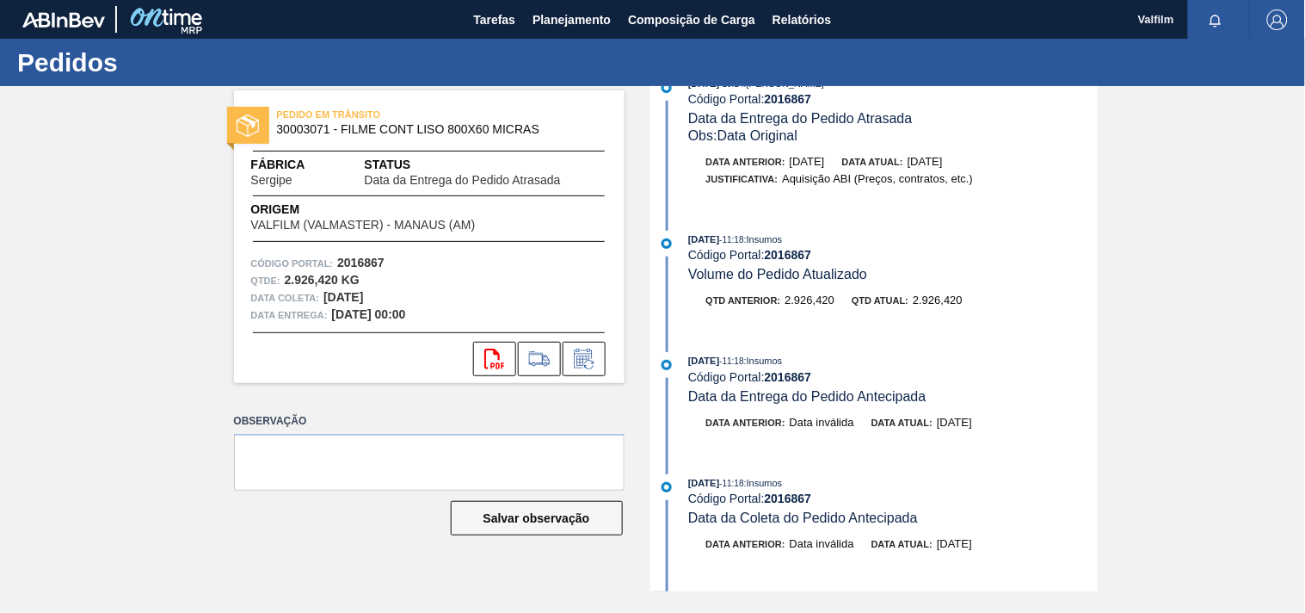
scroll to position [0, 0]
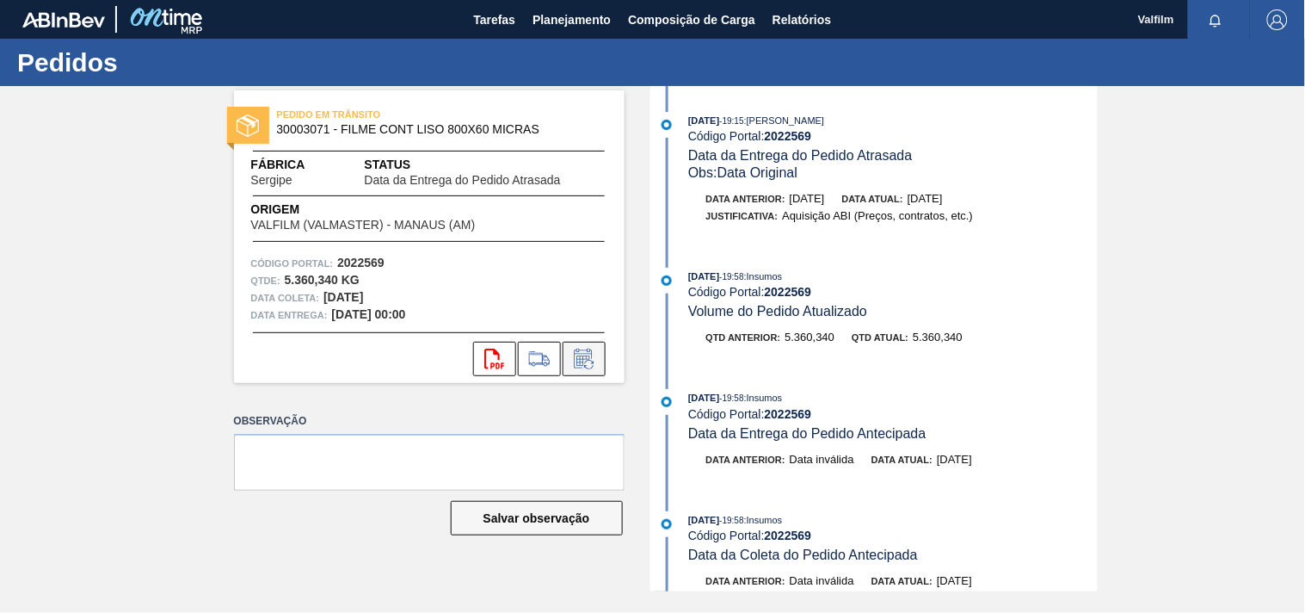
click at [587, 351] on icon at bounding box center [584, 358] width 28 height 21
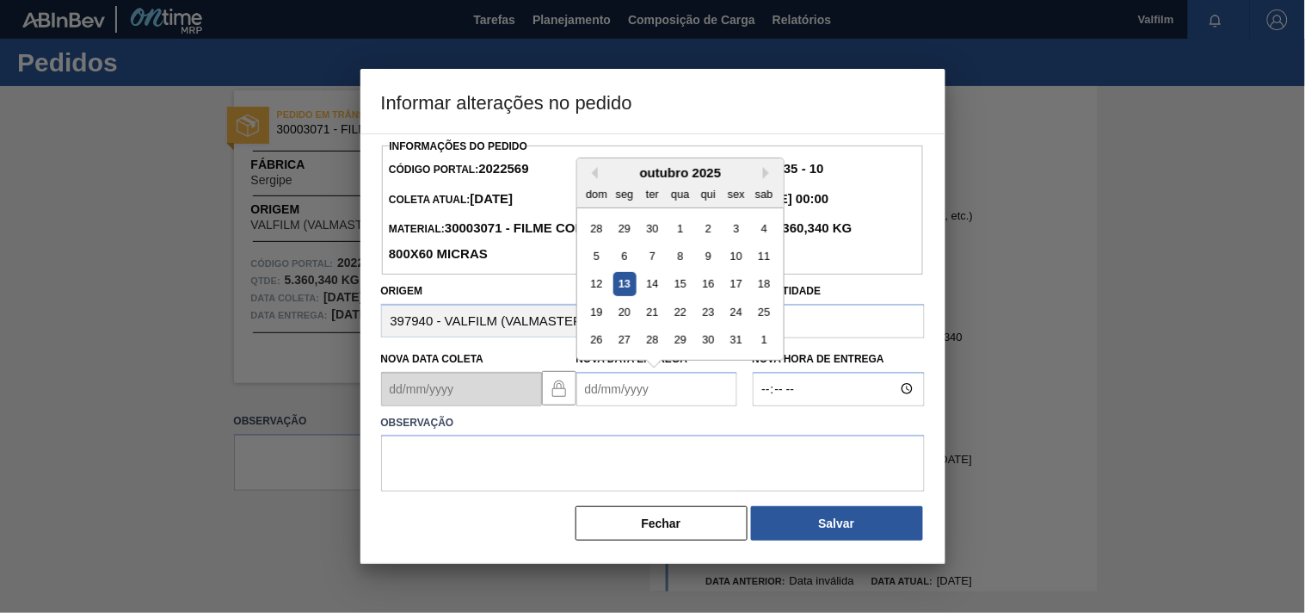
click at [596, 396] on Entrega2022569 "Nova Data Entrega" at bounding box center [657, 389] width 161 height 34
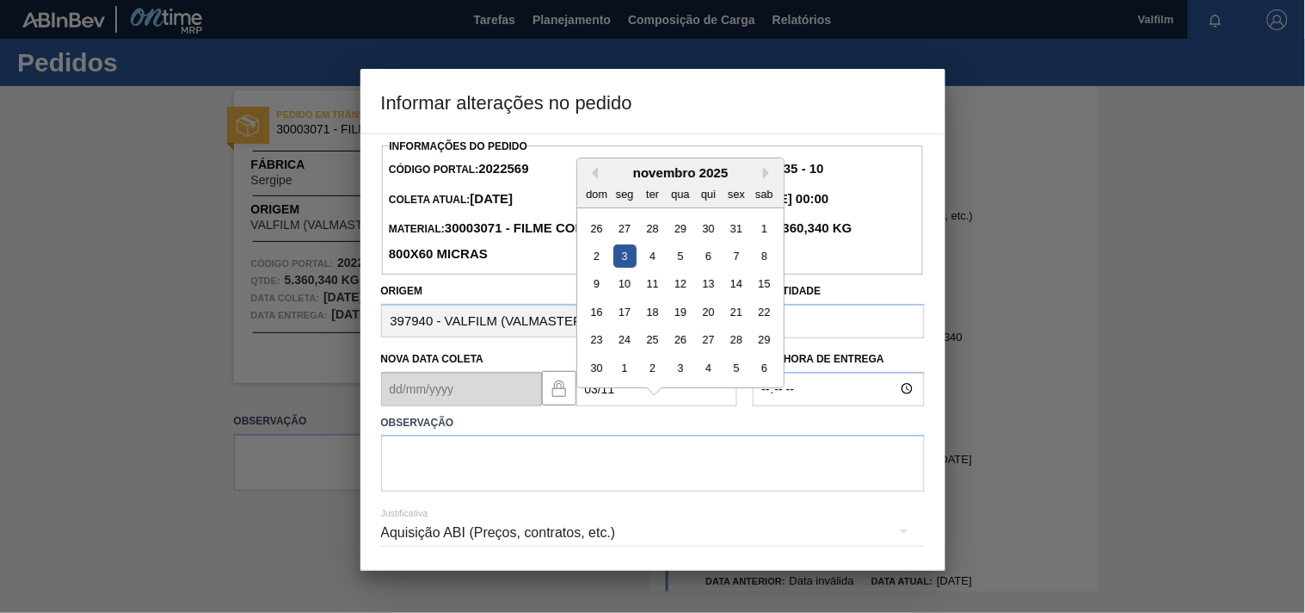
click at [626, 259] on div "3" at bounding box center [624, 255] width 23 height 23
type Entrega2022569 "03/11/2025"
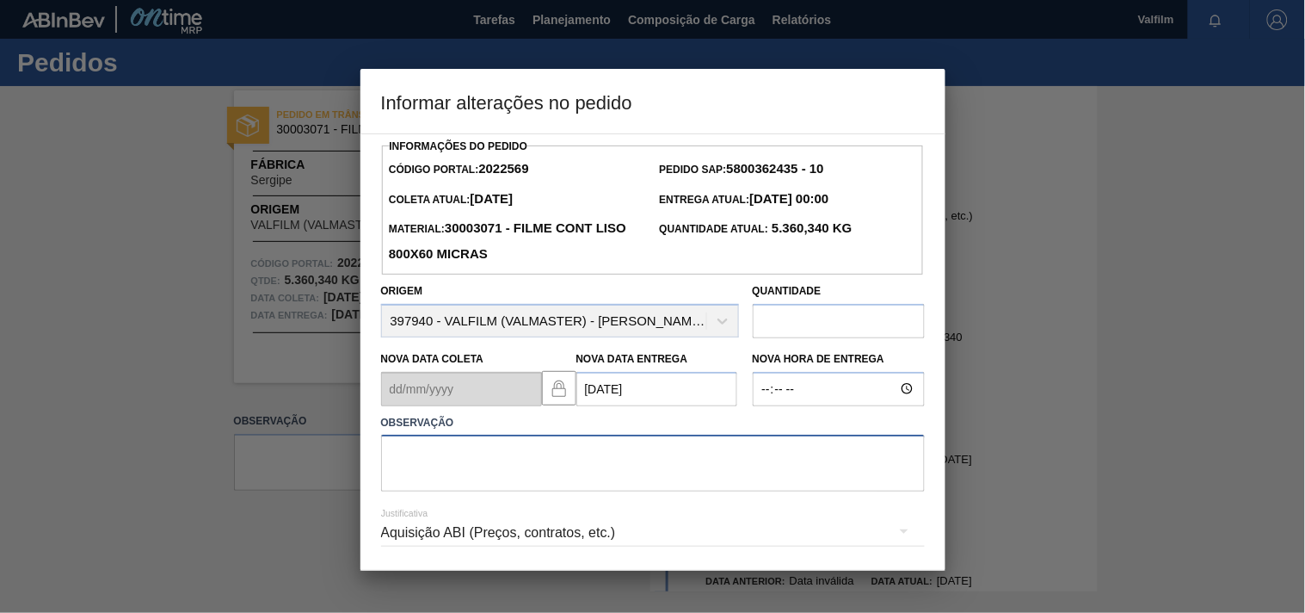
click at [494, 445] on textarea at bounding box center [653, 463] width 544 height 57
click at [516, 462] on textarea at bounding box center [653, 463] width 544 height 57
paste textarea "Ajuste entrega ( navio previsto 06/11 )."
drag, startPoint x: 586, startPoint y: 456, endPoint x: 558, endPoint y: 452, distance: 28.7
click at [558, 452] on textarea "Ajuste entrega ( navio previsto 06/11 )." at bounding box center [653, 463] width 544 height 57
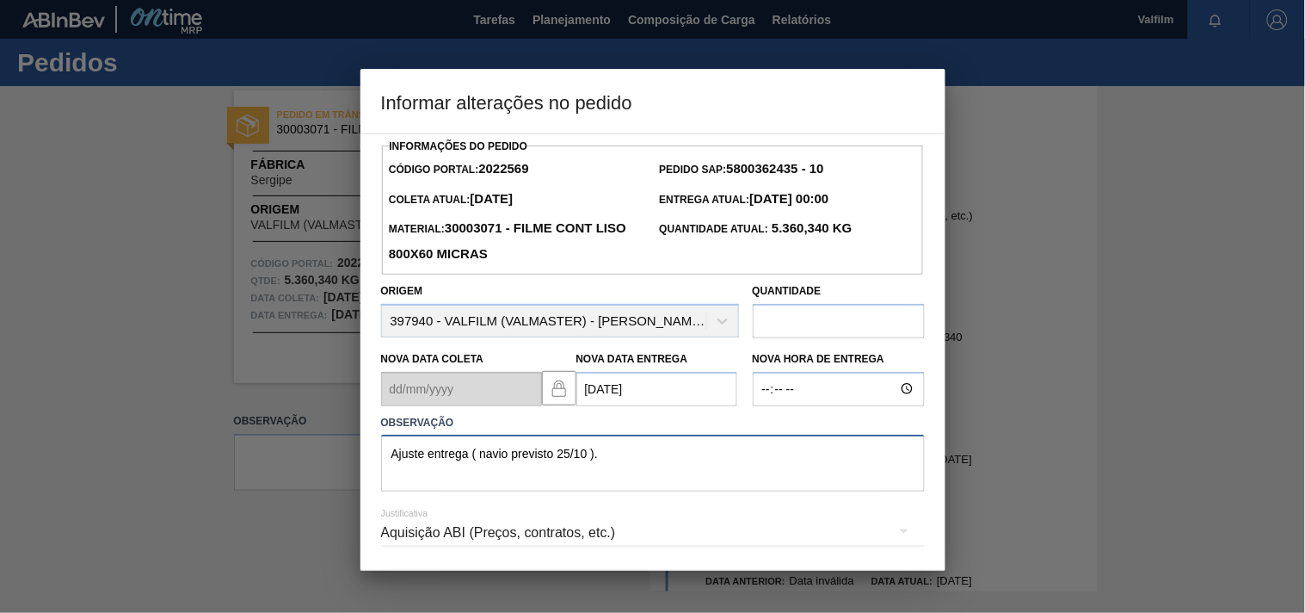
type textarea "Ajuste entrega ( navio previsto 25/10 )."
click at [442, 546] on div "Aquisição ABI (Preços, contratos, etc.)" at bounding box center [653, 533] width 544 height 48
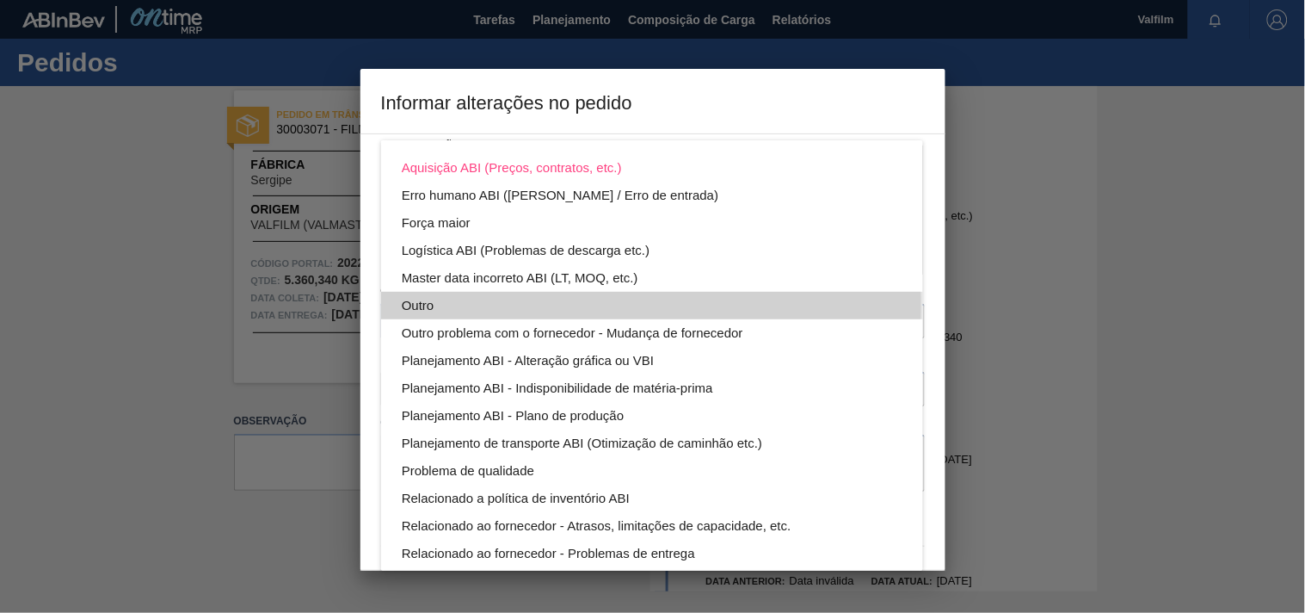
click at [403, 305] on div "Outro" at bounding box center [652, 306] width 501 height 28
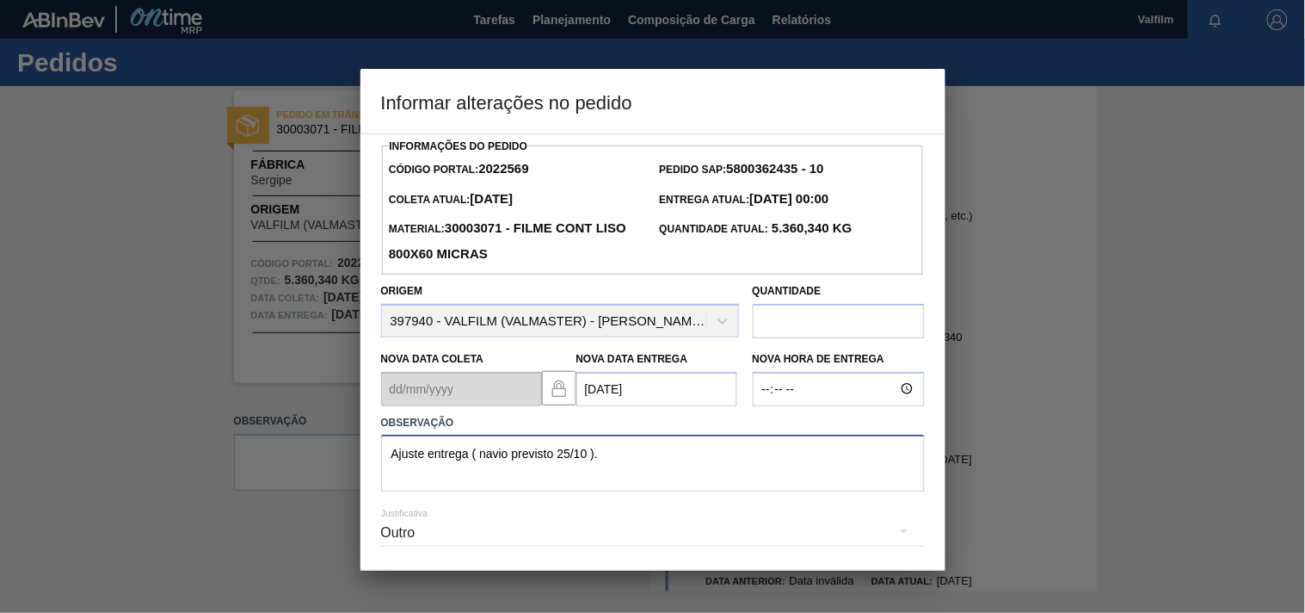
click at [621, 473] on textarea "Ajuste entrega ( navio previsto 25/10 )." at bounding box center [653, 463] width 544 height 57
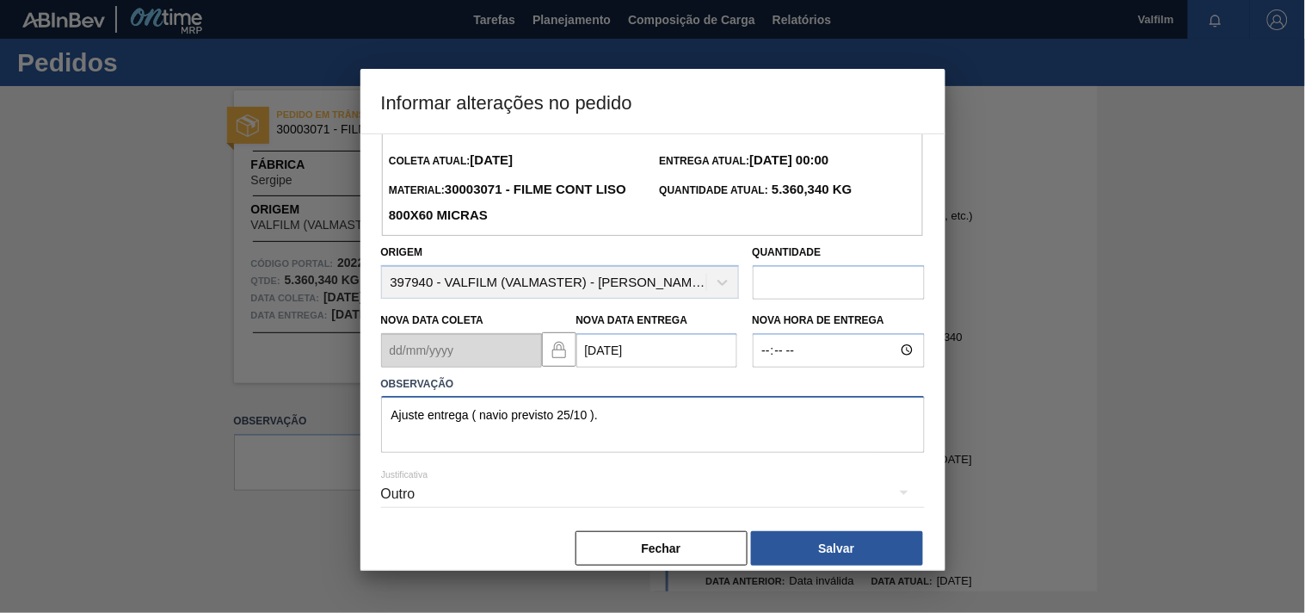
scroll to position [61, 0]
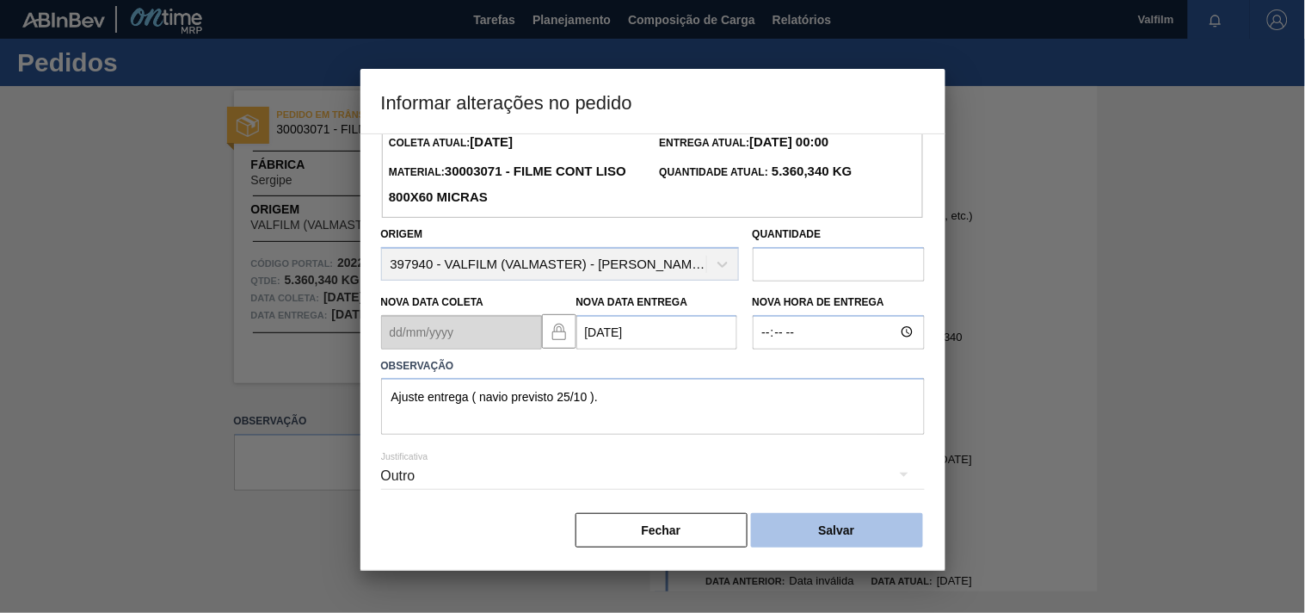
click at [842, 521] on button "Salvar" at bounding box center [837, 530] width 172 height 34
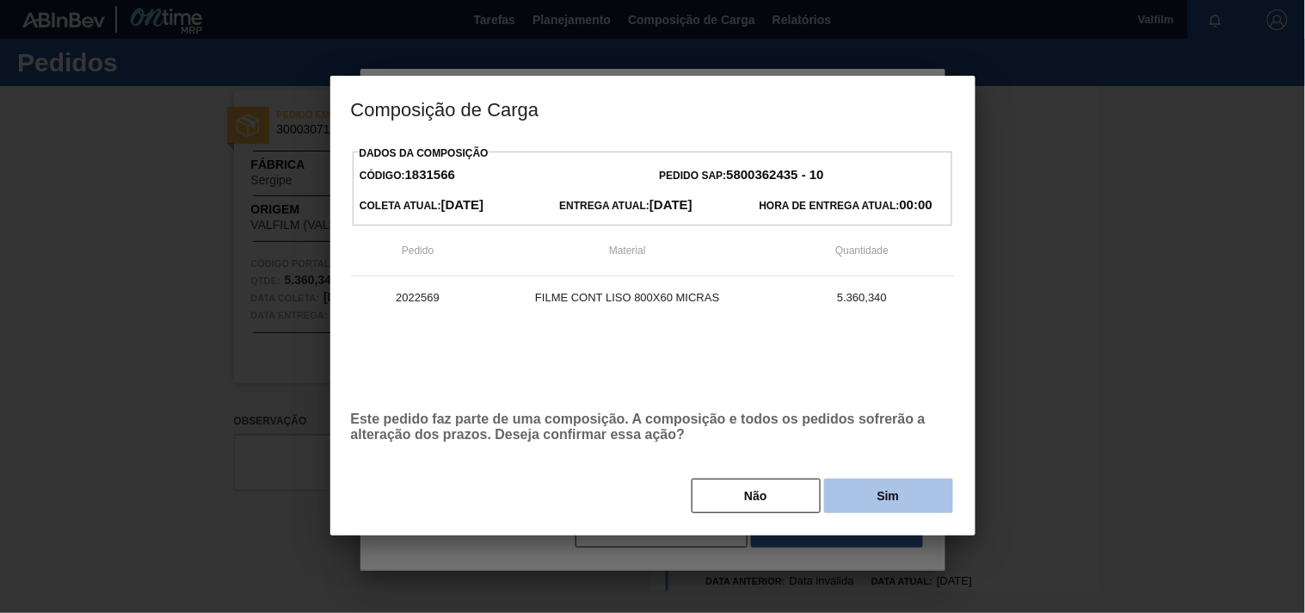
click at [854, 501] on button "Sim" at bounding box center [888, 495] width 129 height 34
